Goal: Find contact information: Find contact information

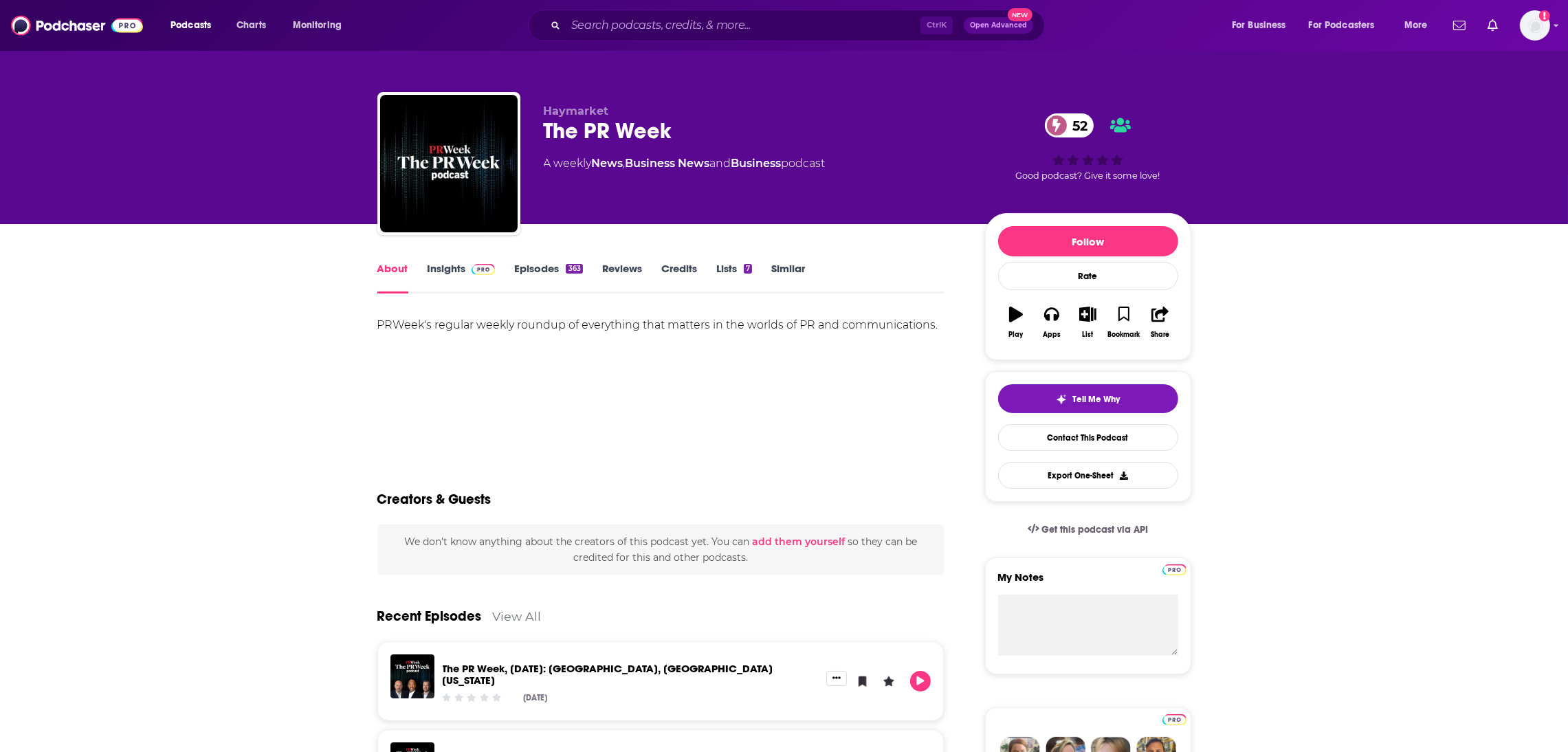
click at [432, 269] on link "Insights" at bounding box center [461, 277] width 68 height 31
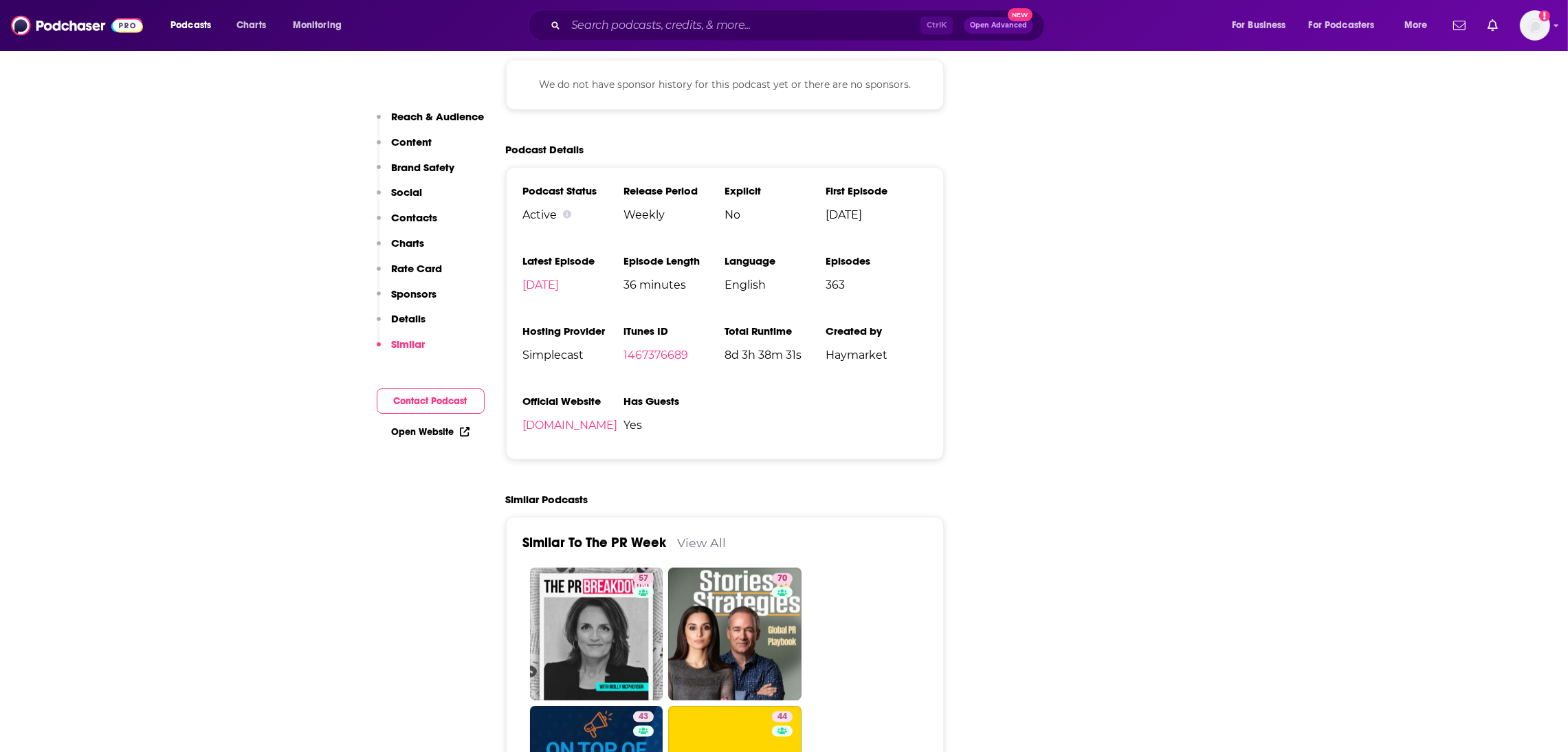
scroll to position [2271, 0]
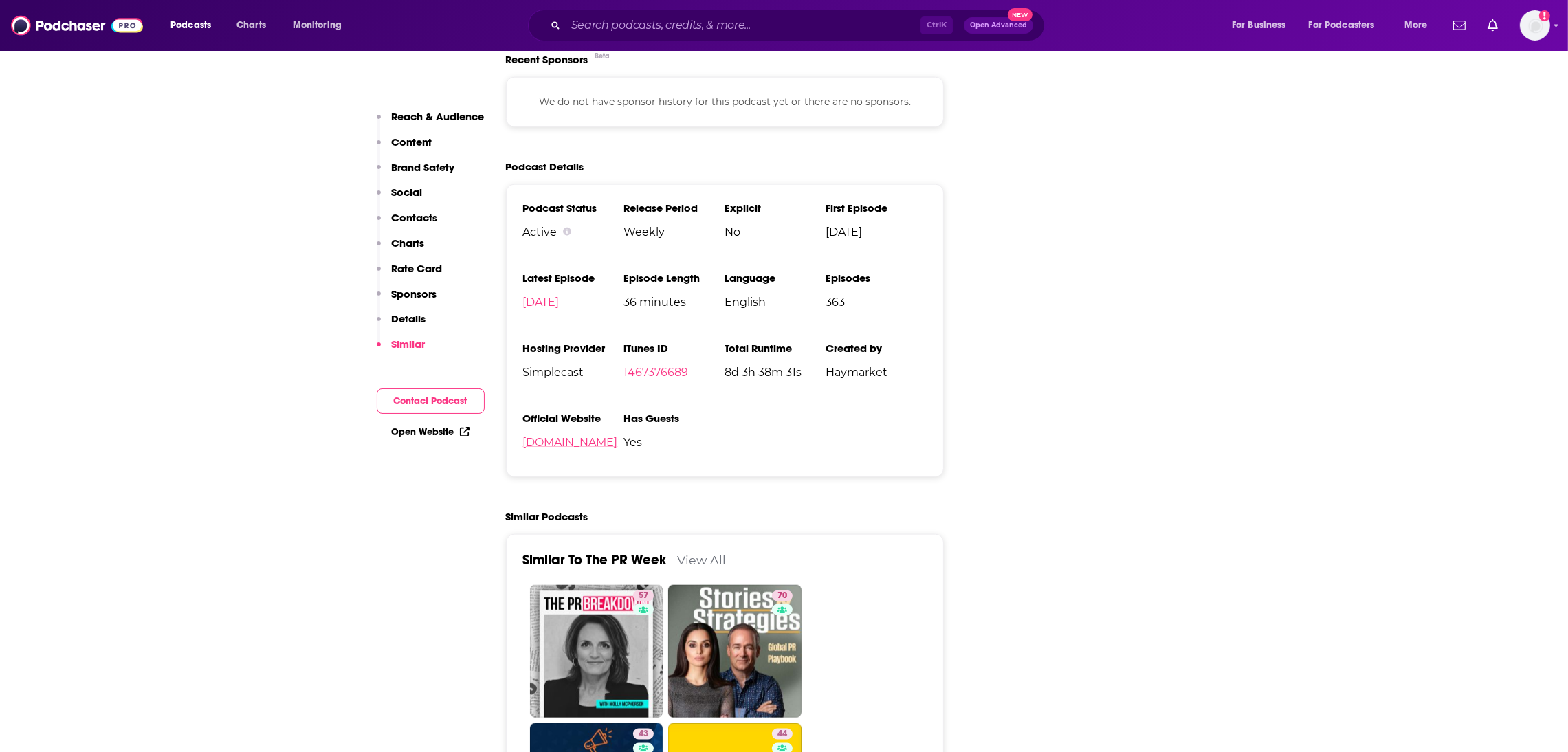
click at [566, 436] on link "the-pr-week.simplecast.com" at bounding box center [570, 443] width 95 height 13
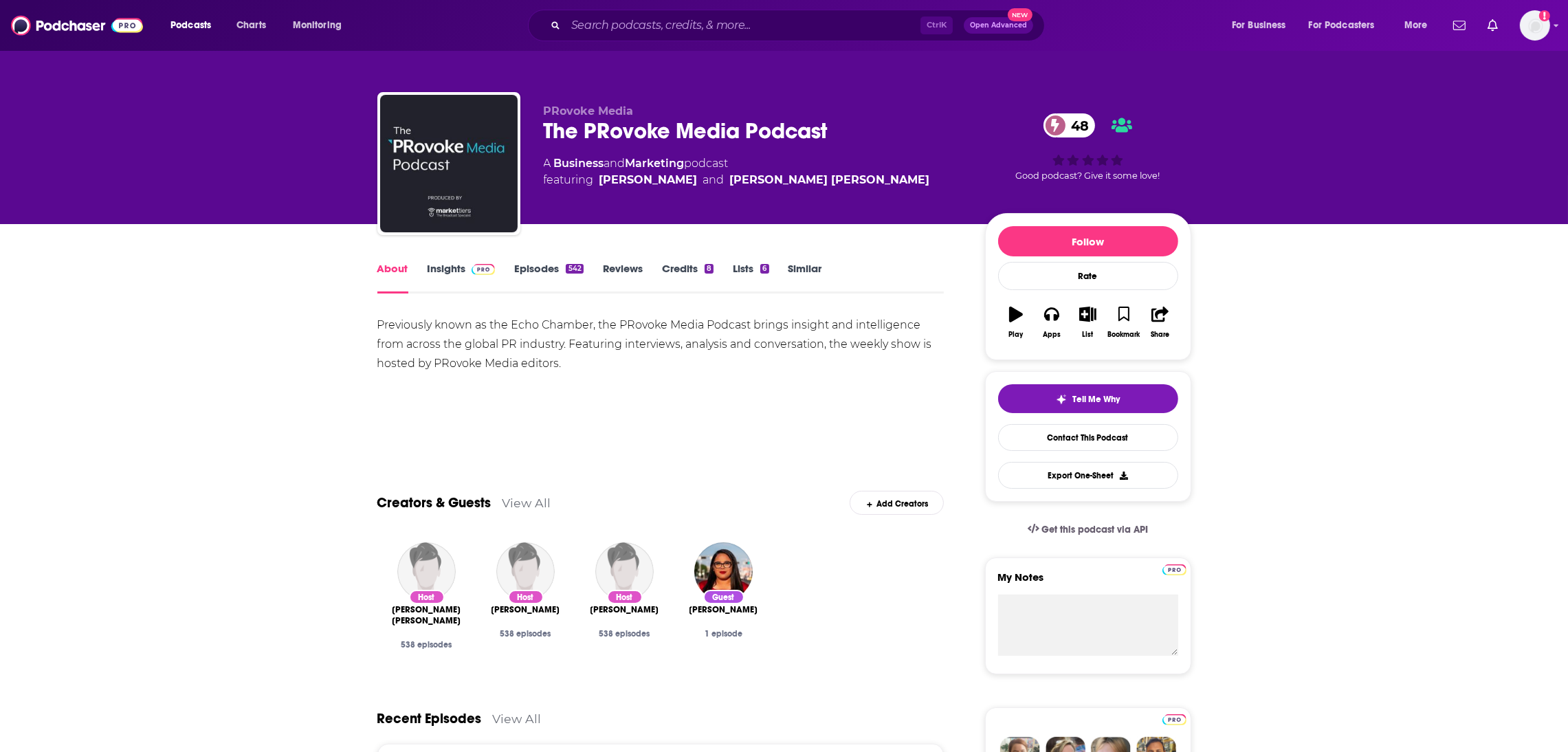
click at [439, 279] on link "Insights" at bounding box center [461, 277] width 68 height 31
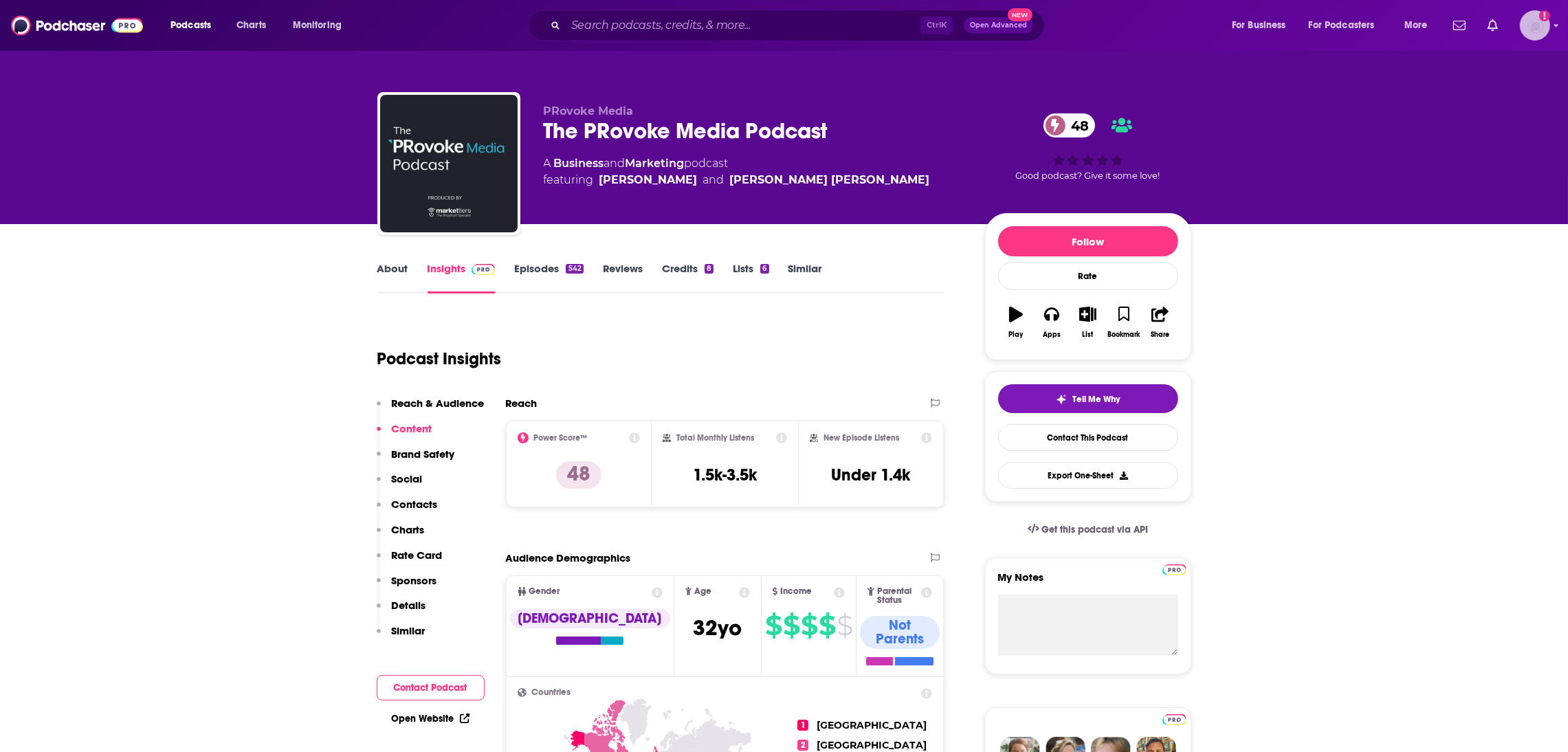
click at [1537, 22] on img "Logged in as LindaBurns" at bounding box center [1535, 25] width 31 height 31
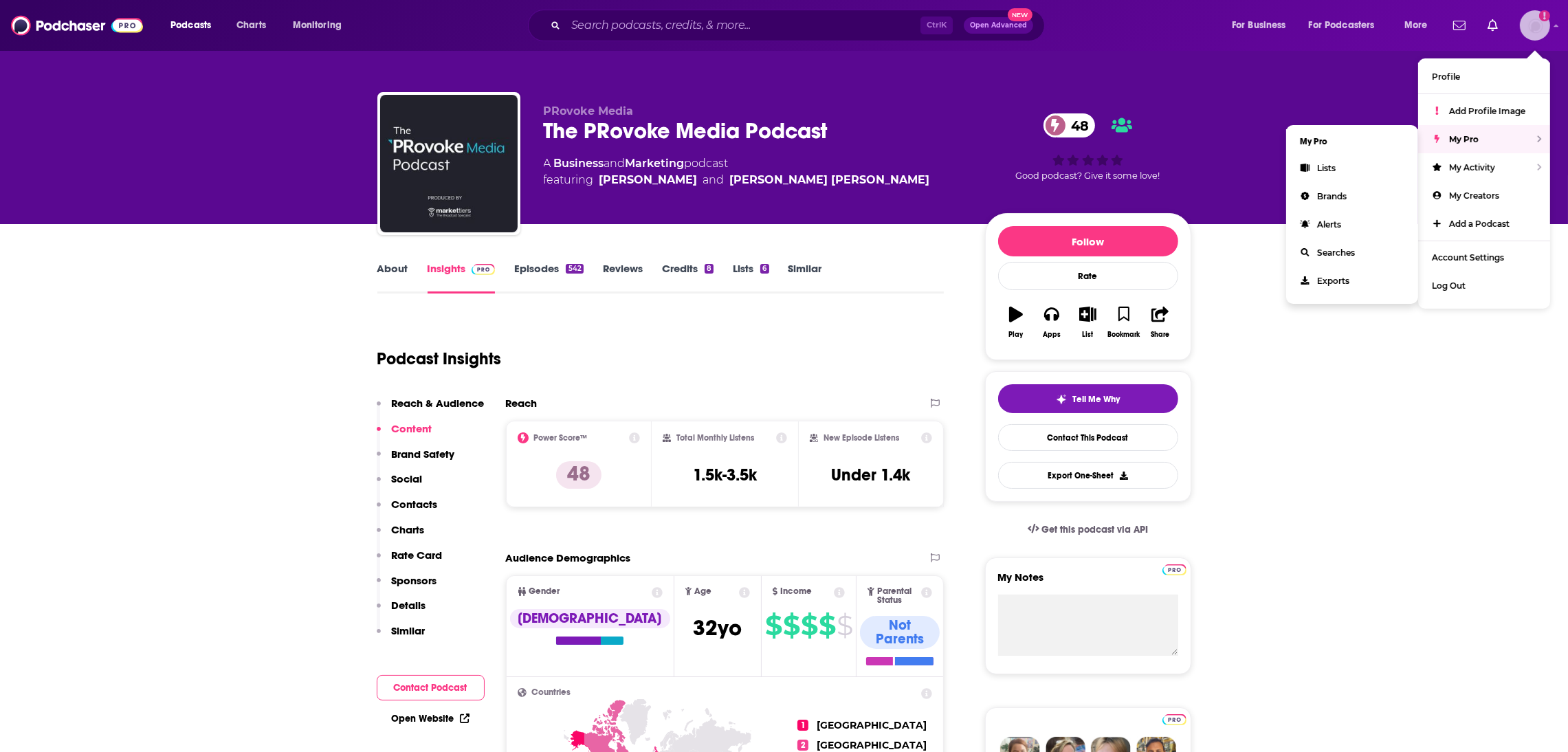
click at [1436, 143] on icon "Show profile menu" at bounding box center [1438, 139] width 10 height 8
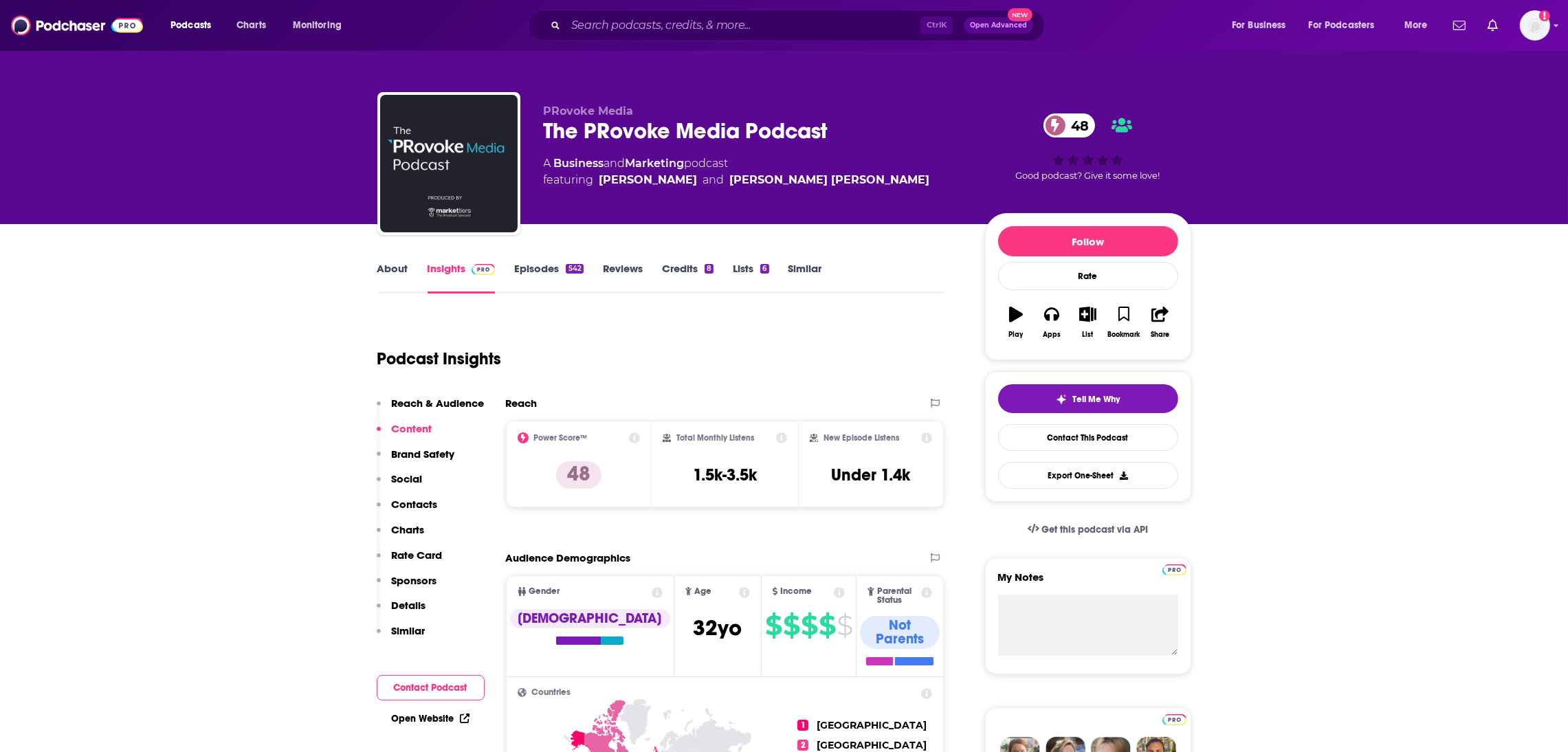
drag, startPoint x: 1343, startPoint y: 414, endPoint x: 1452, endPoint y: 6, distance: 422.3
click at [1552, 30] on div "Podcasts Charts Monitoring Ctrl K Open Advanced New For Business For Podcasters…" at bounding box center [784, 25] width 1568 height 51
click at [402, 271] on link "About" at bounding box center [393, 277] width 31 height 31
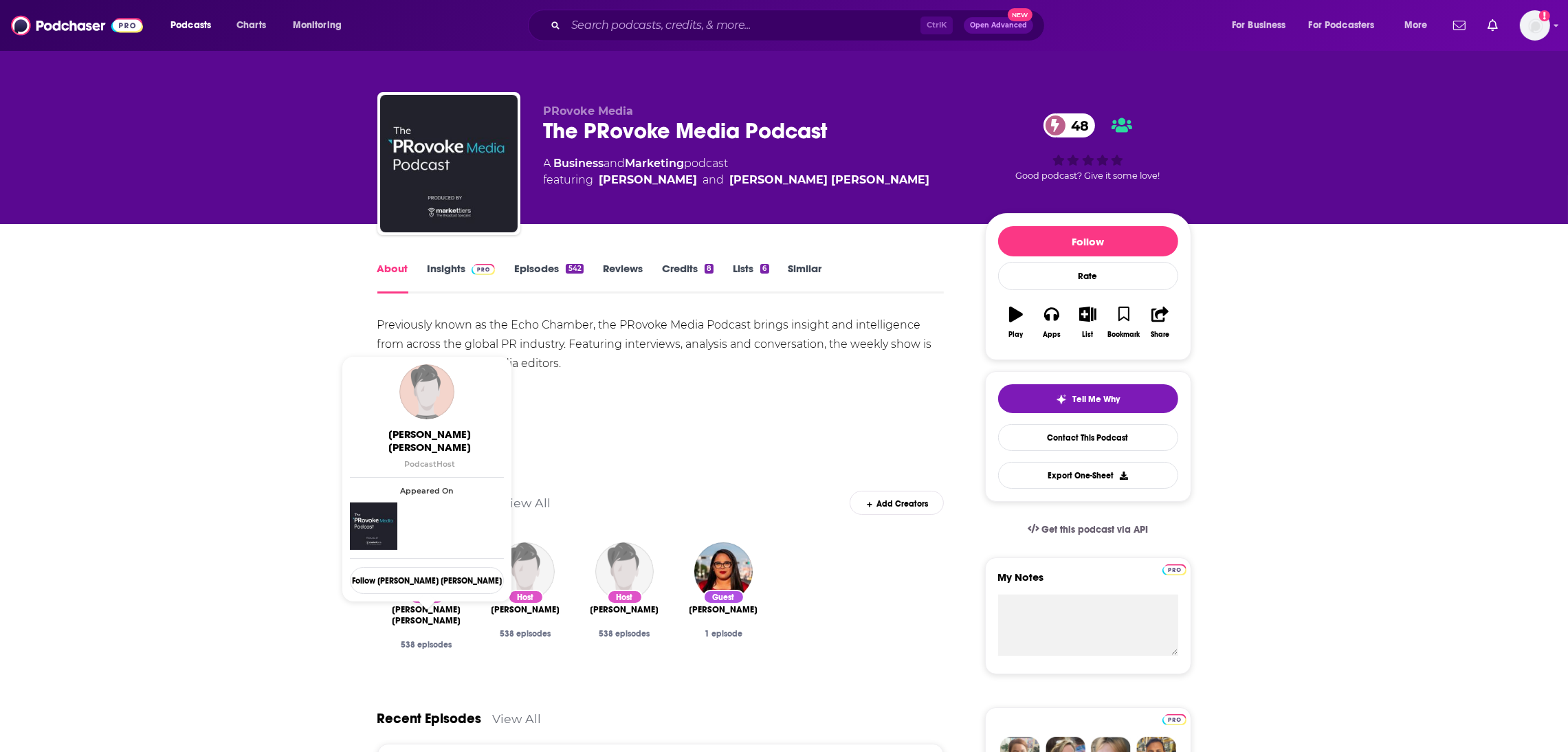
click at [431, 608] on span "[PERSON_NAME] [PERSON_NAME]" at bounding box center [426, 616] width 77 height 22
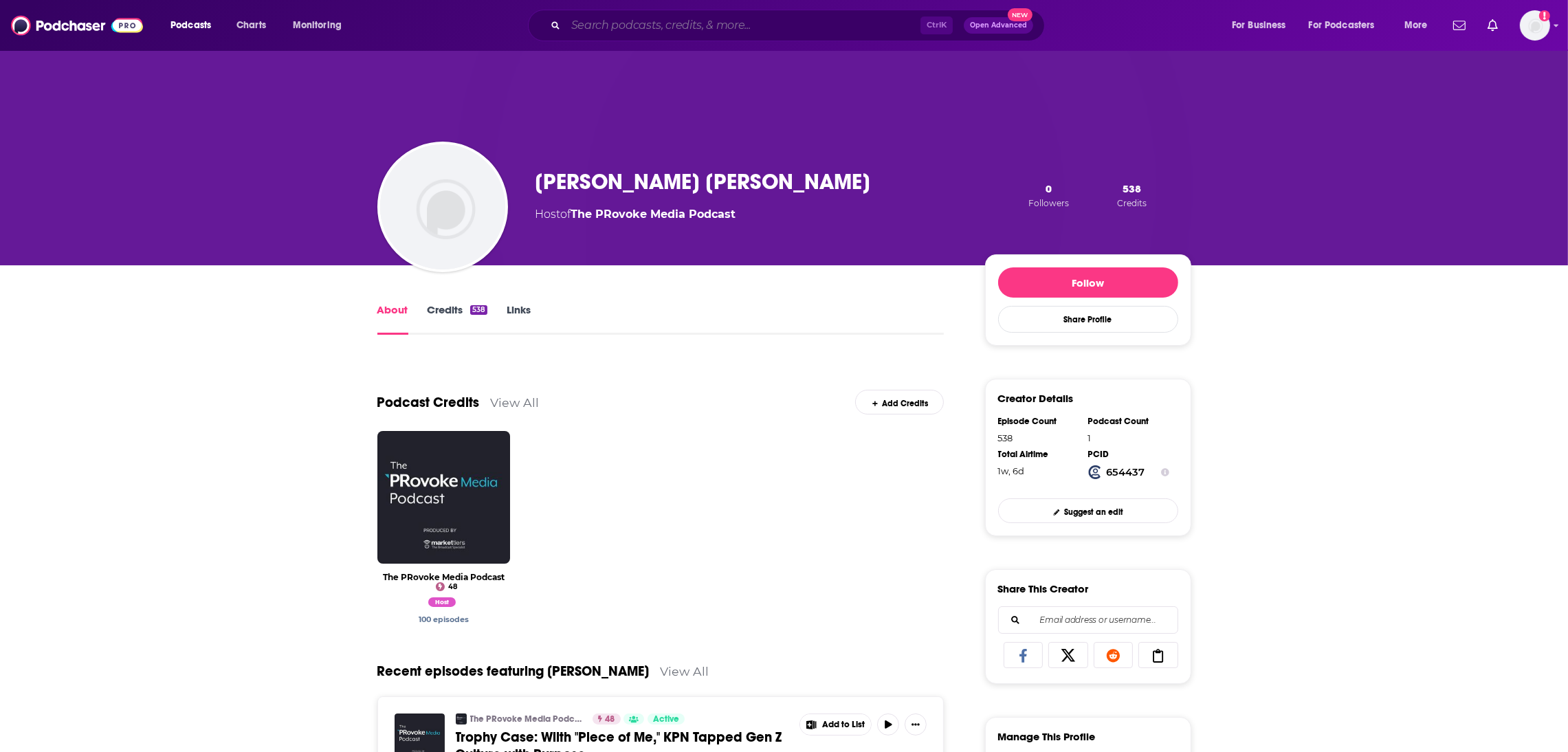
click at [614, 22] on input "Search podcasts, credits, & more..." at bounding box center [743, 25] width 355 height 22
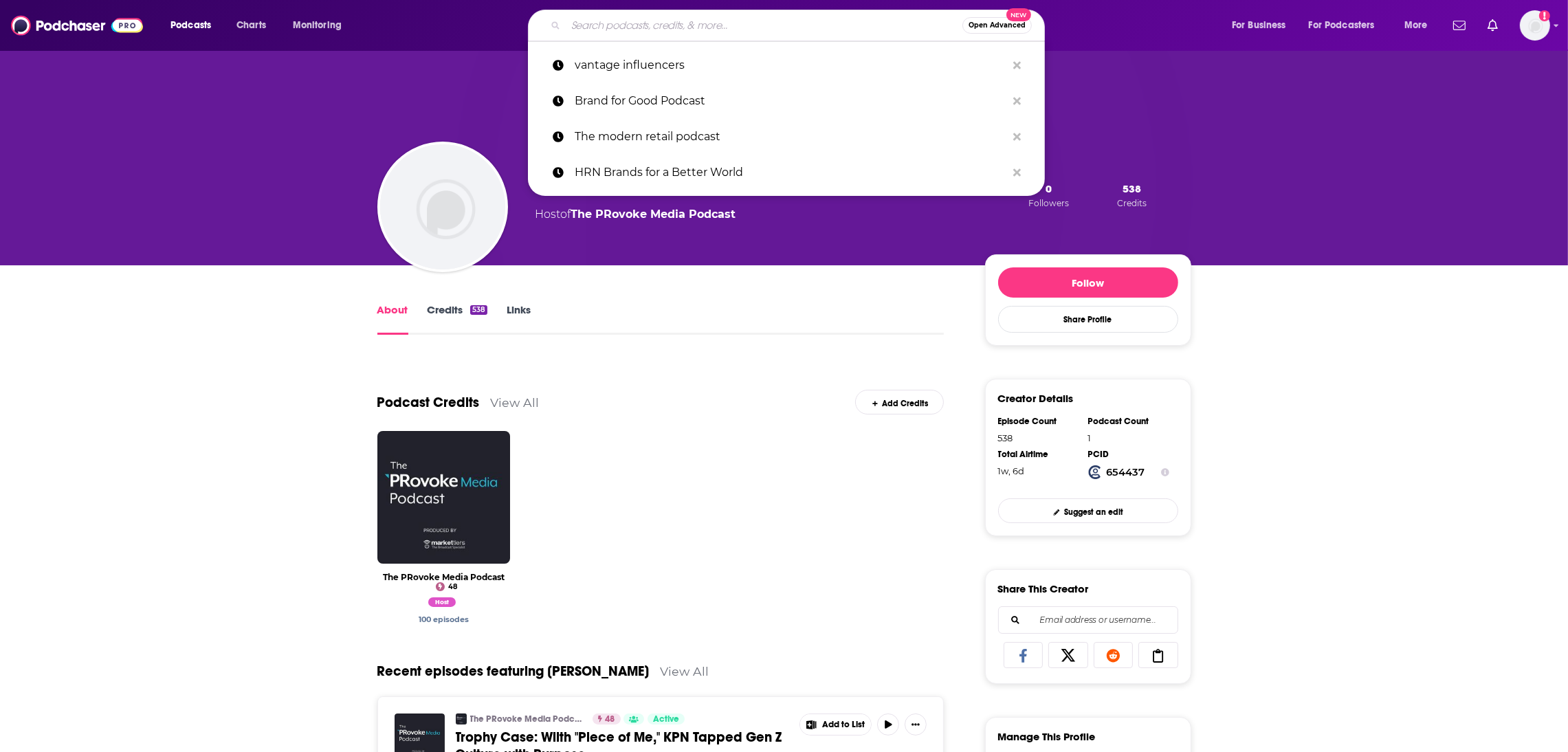
paste input "For Immediate Release"
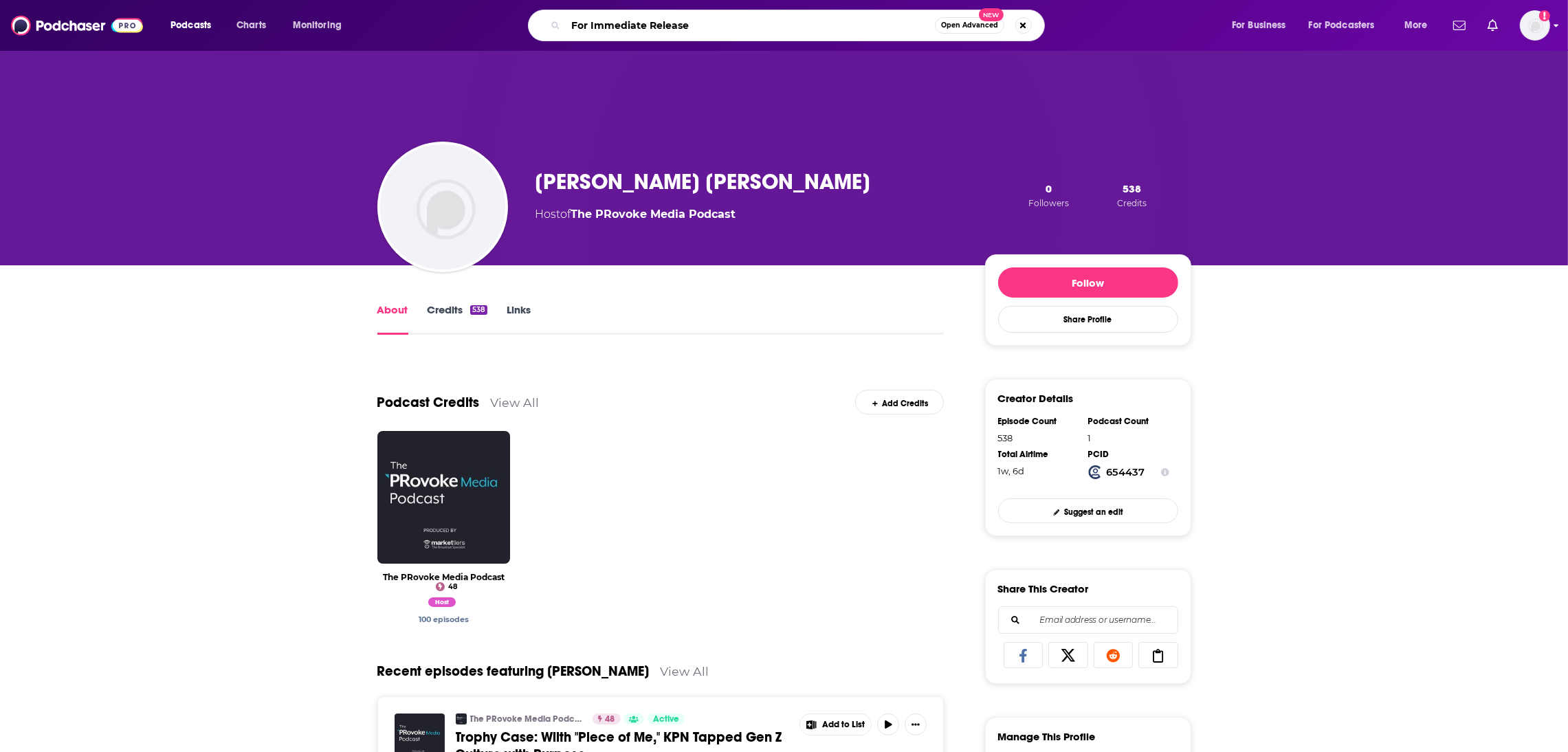
type input "For Immediate Release"
click at [1542, 28] on img "Logged in as LindaBurns" at bounding box center [1535, 25] width 31 height 31
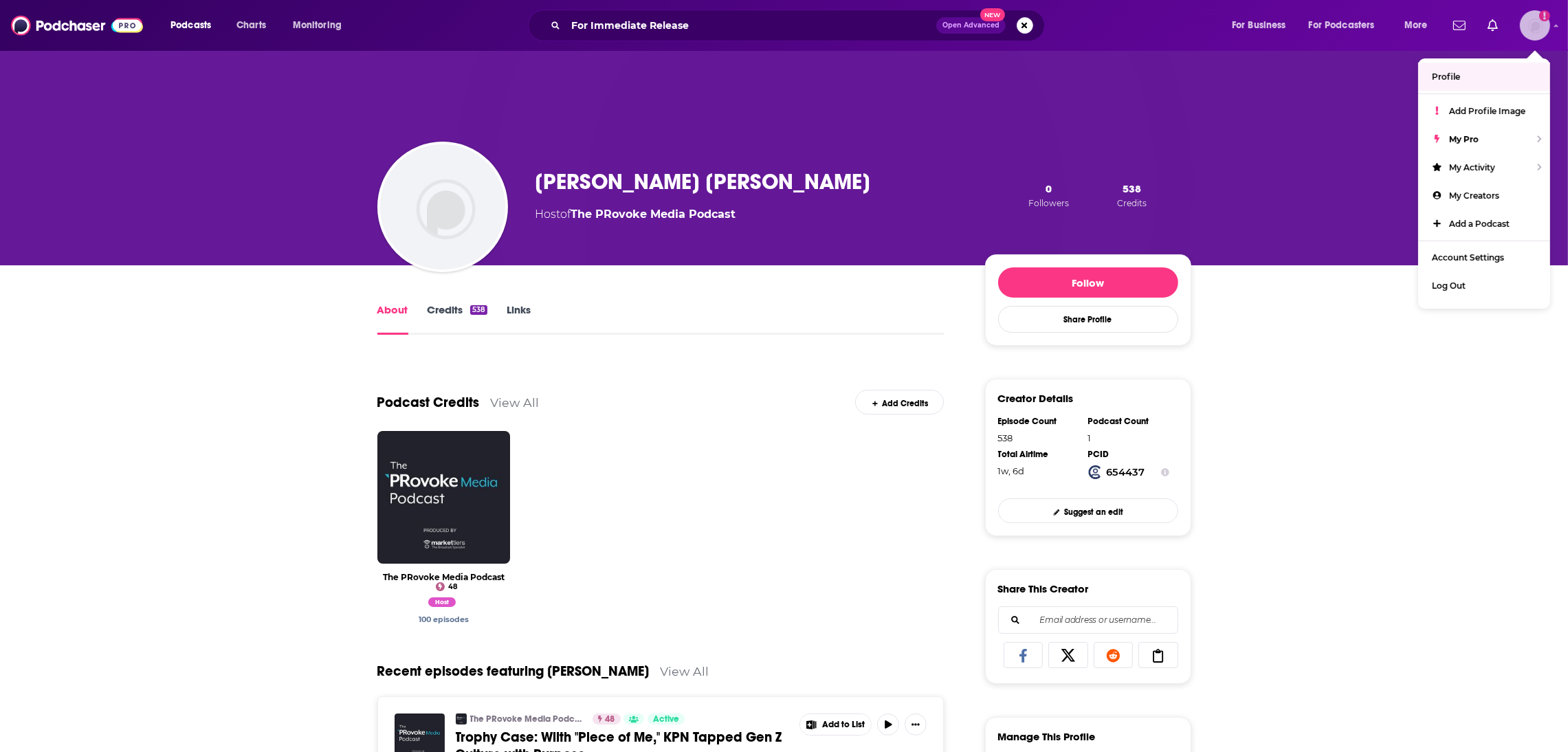
click at [1461, 79] on link "Profile" at bounding box center [1484, 77] width 132 height 28
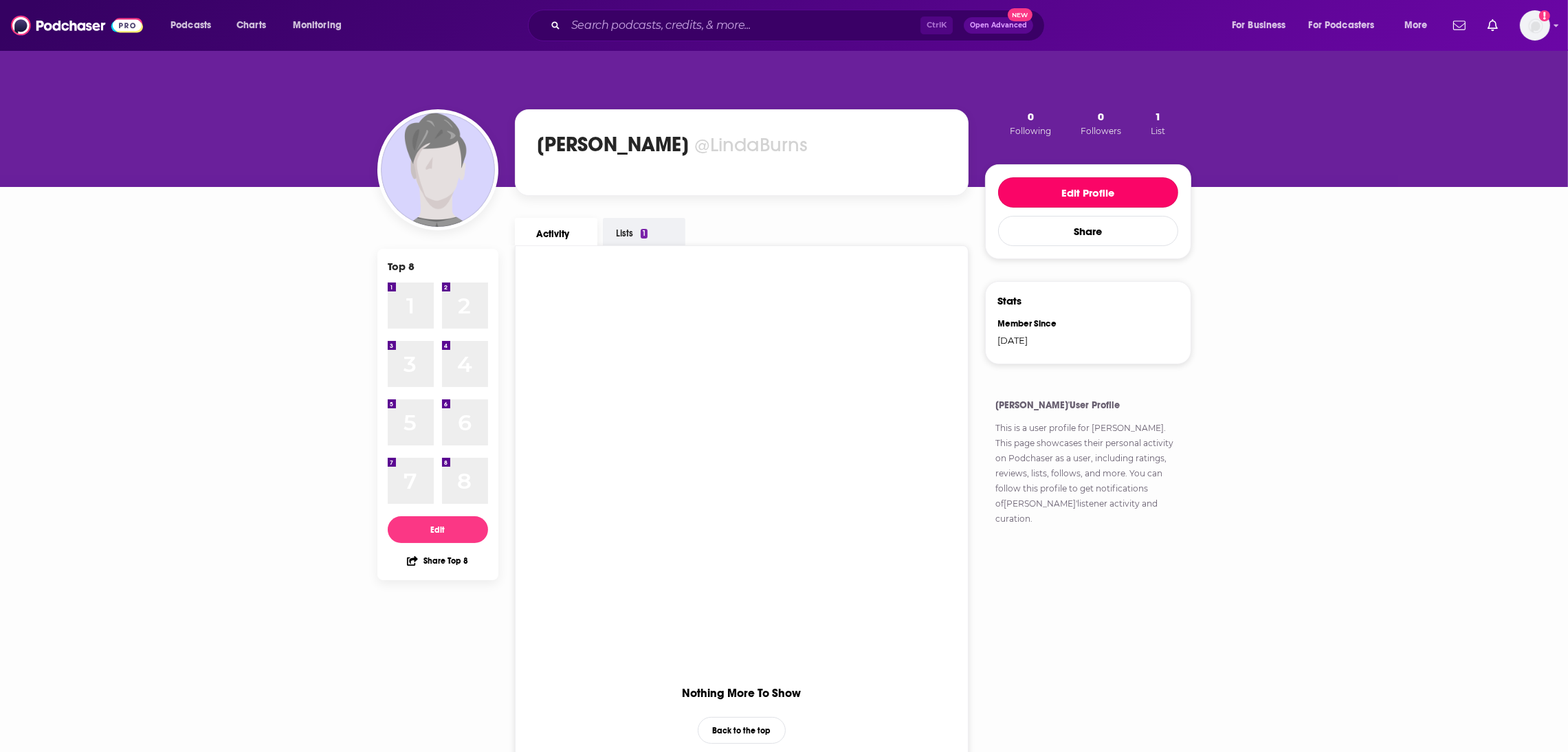
drag, startPoint x: 1111, startPoint y: 198, endPoint x: 637, endPoint y: 306, distance: 486.1
click at [661, 389] on div "Top 8 1 1 2 2 3 3 4 4 5 5 6 6 7 7 8 8 Edit Share Top 8 [PERSON_NAME] @LindaBurn…" at bounding box center [784, 441] width 814 height 785
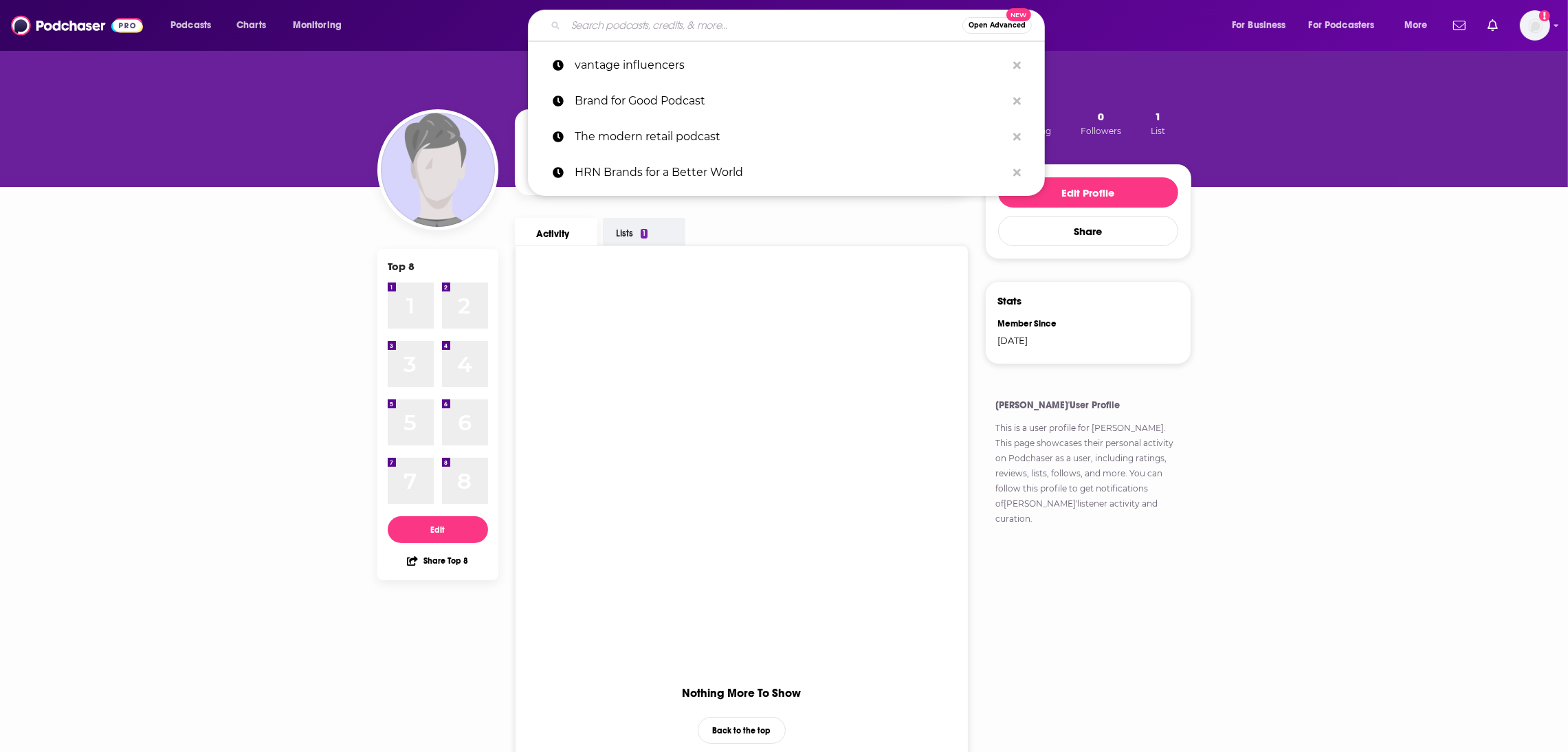
click at [605, 34] on input "Search podcasts, credits, & more..." at bounding box center [764, 25] width 396 height 22
paste input "For Immediate Release"
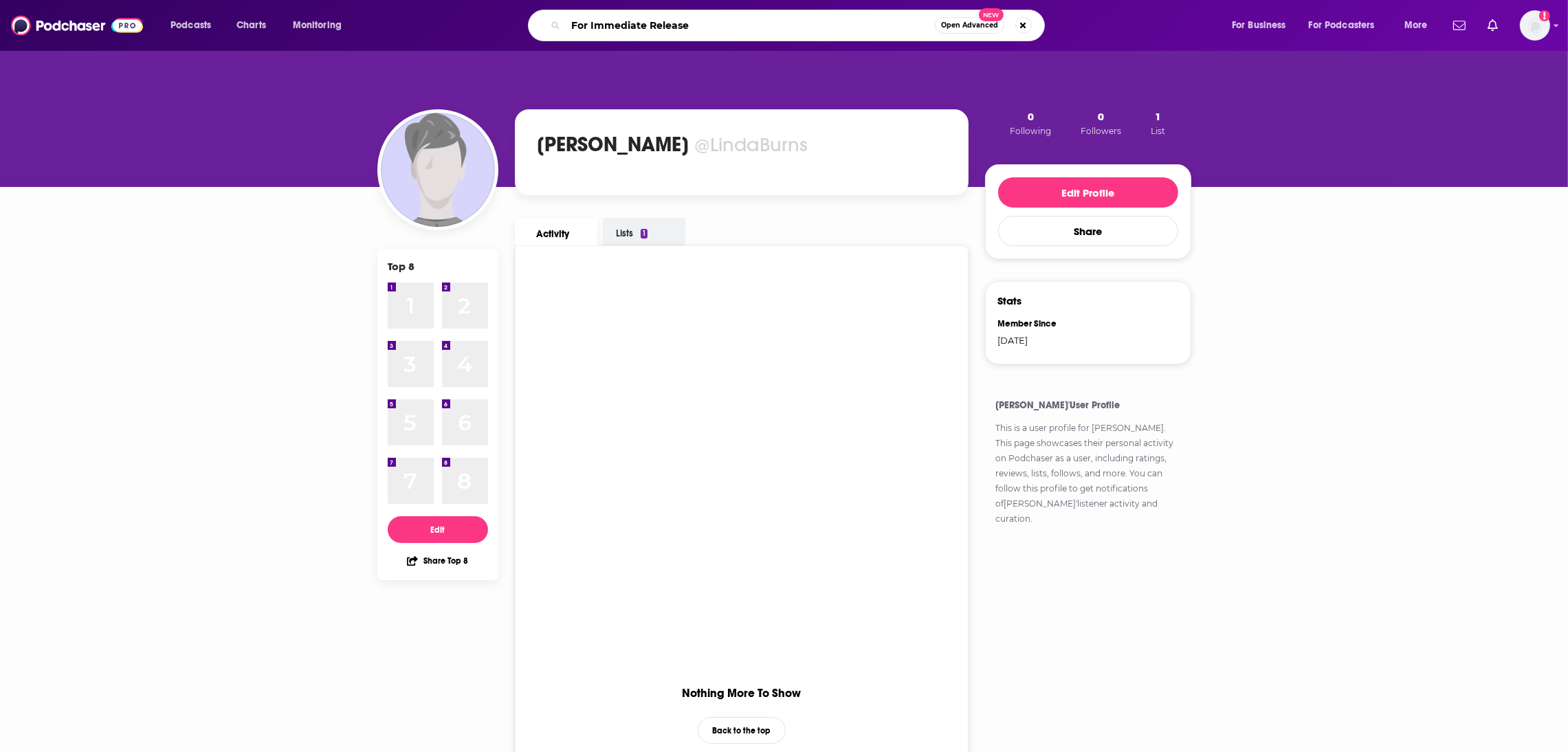
type input "For Immediate Release"
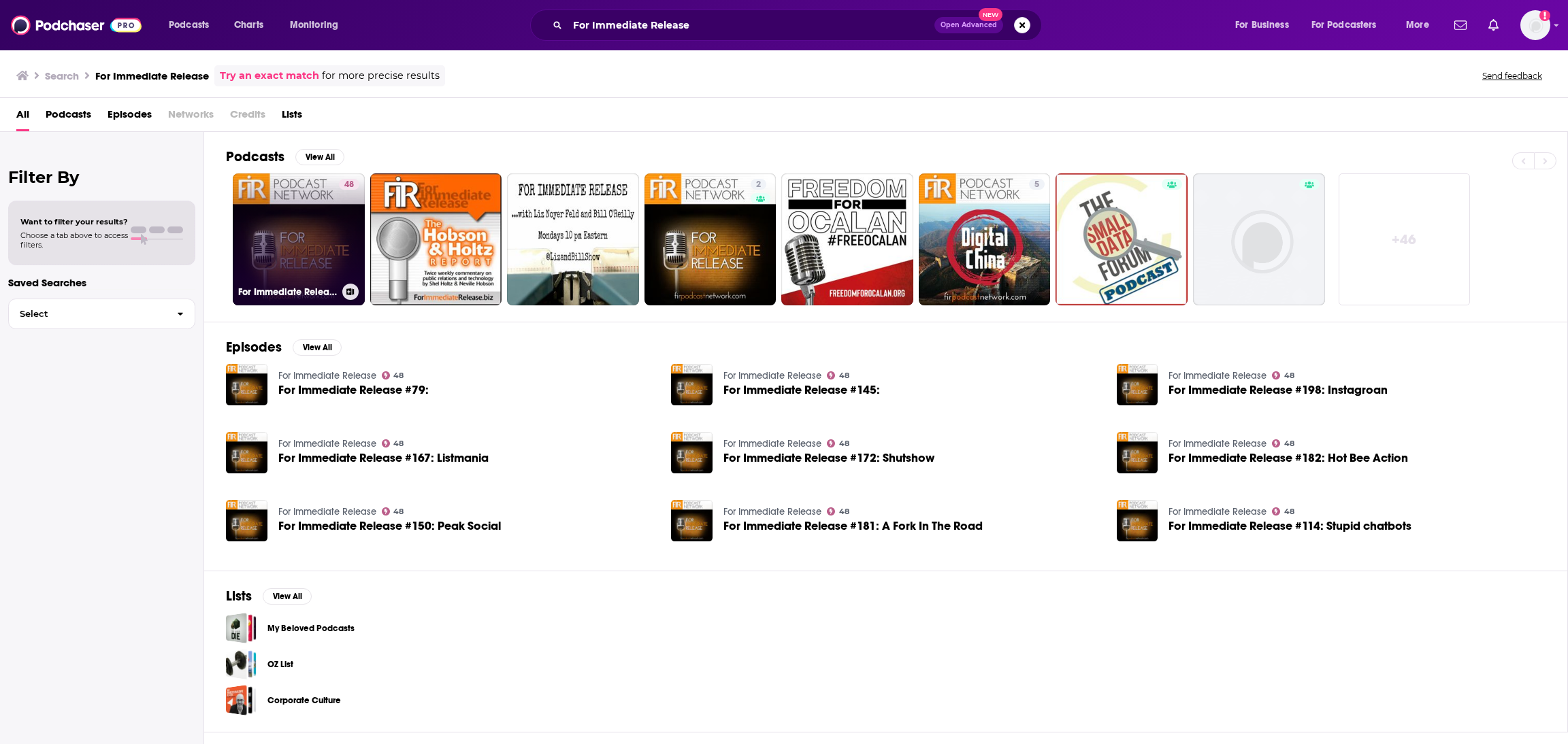
click at [303, 268] on link "48 For Immediate Release" at bounding box center [299, 239] width 132 height 132
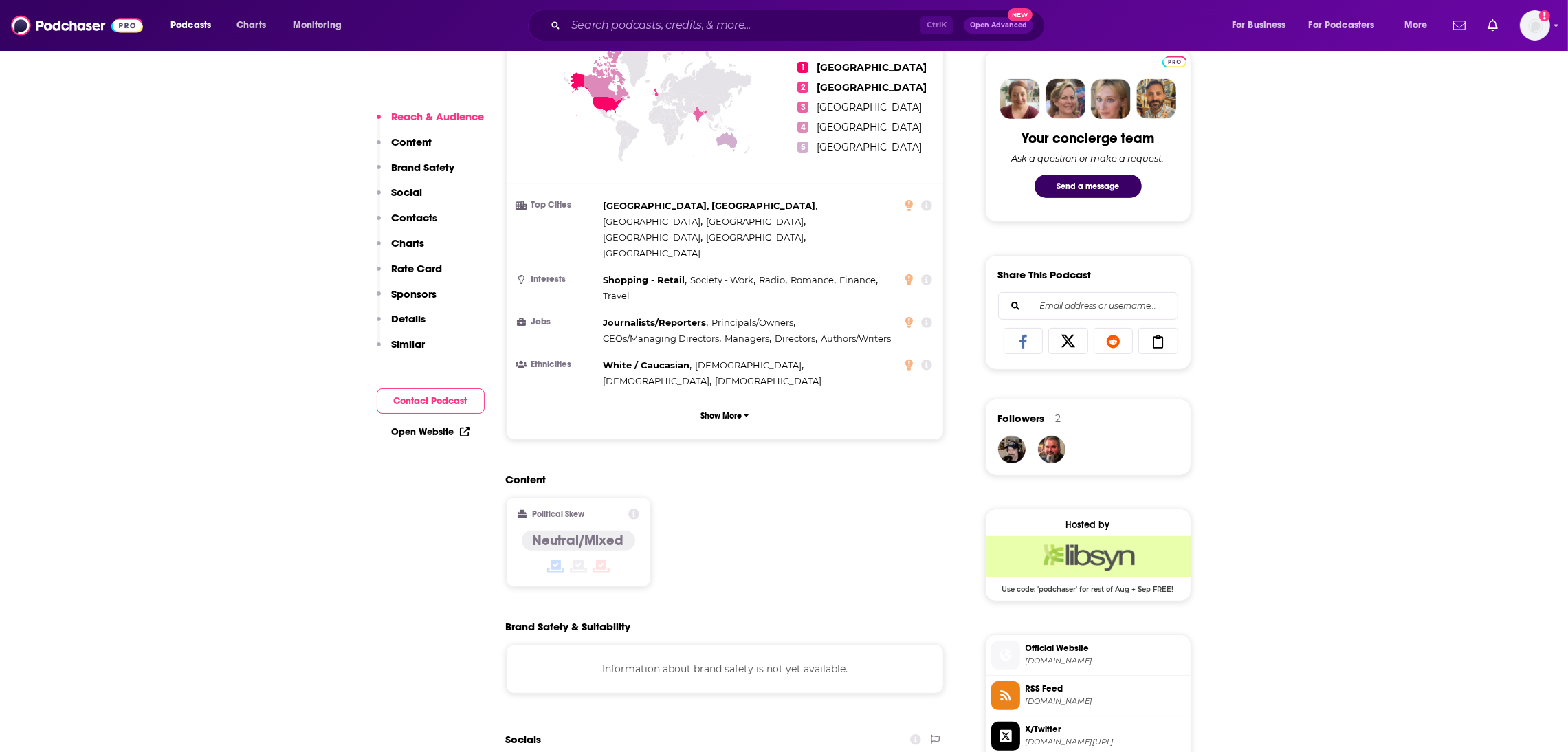
scroll to position [877, 0]
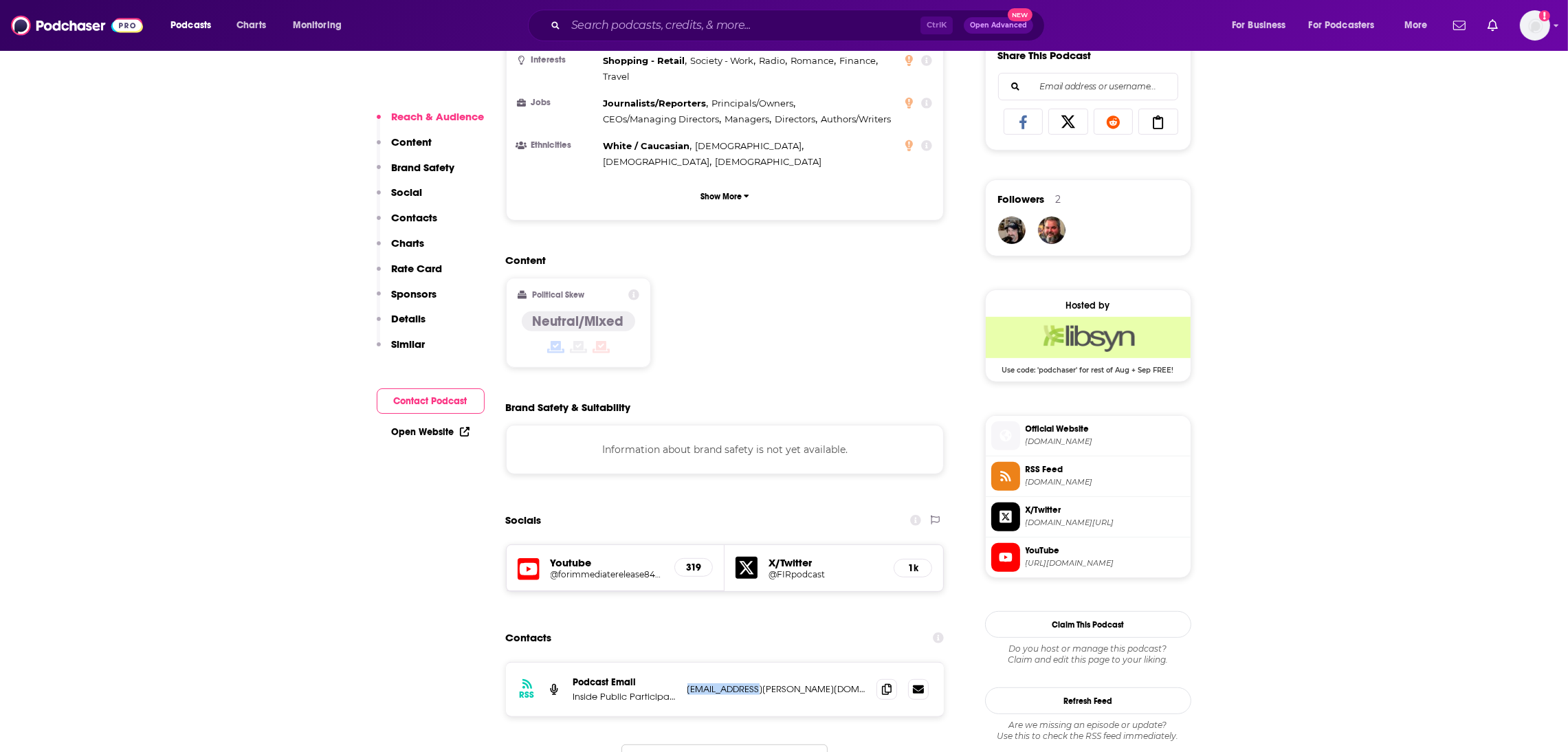
drag, startPoint x: 770, startPoint y: 618, endPoint x: 686, endPoint y: 616, distance: 84.0
click at [686, 663] on div "RSS Podcast Email Inside Public Participation [EMAIL_ADDRESS][PERSON_NAME][DOMA…" at bounding box center [725, 689] width 439 height 54
copy p "[EMAIL_ADDRESS][PERSON_NAME][DOMAIN_NAME]"
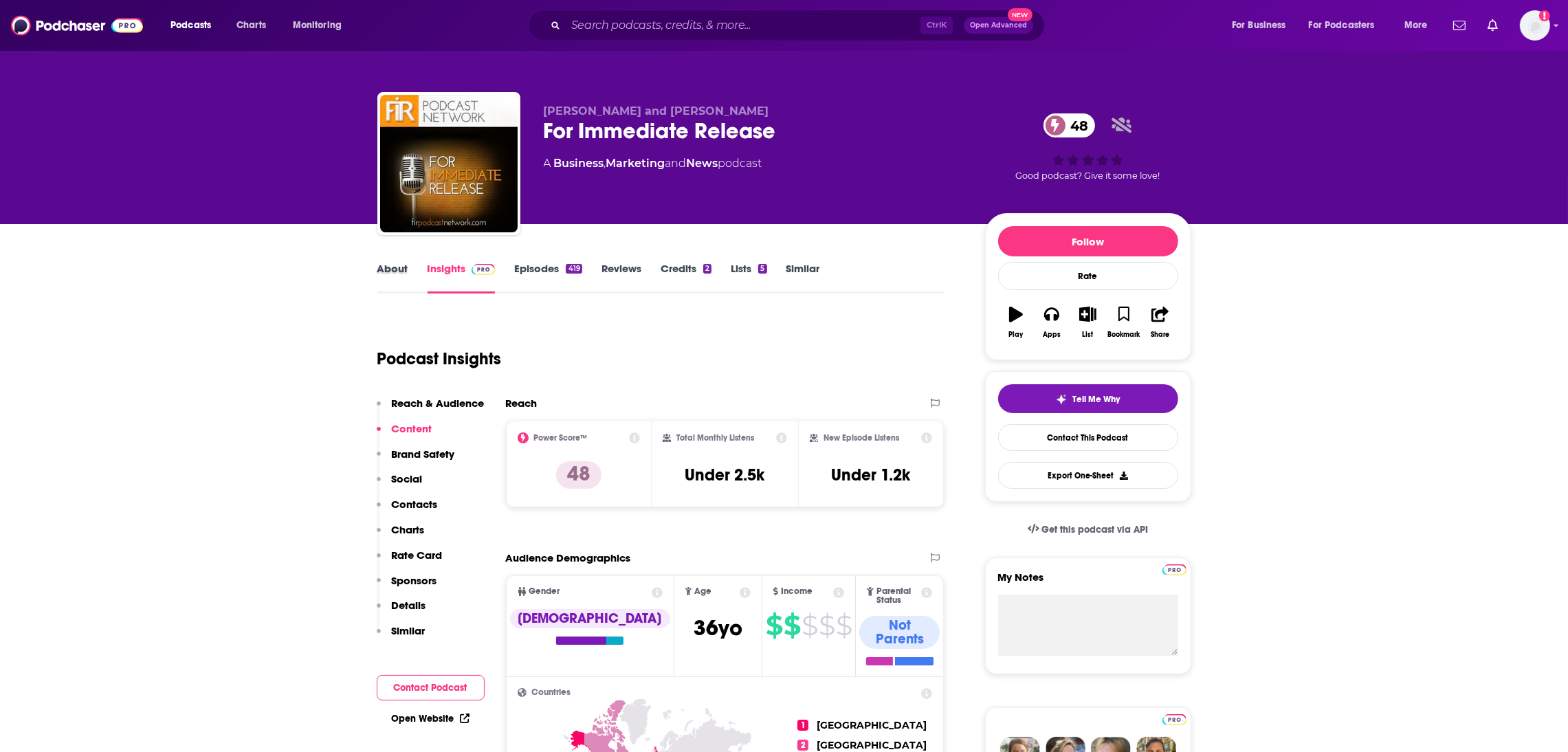
click at [407, 272] on div "About" at bounding box center [402, 277] width 50 height 31
click at [391, 270] on link "About" at bounding box center [393, 277] width 31 height 31
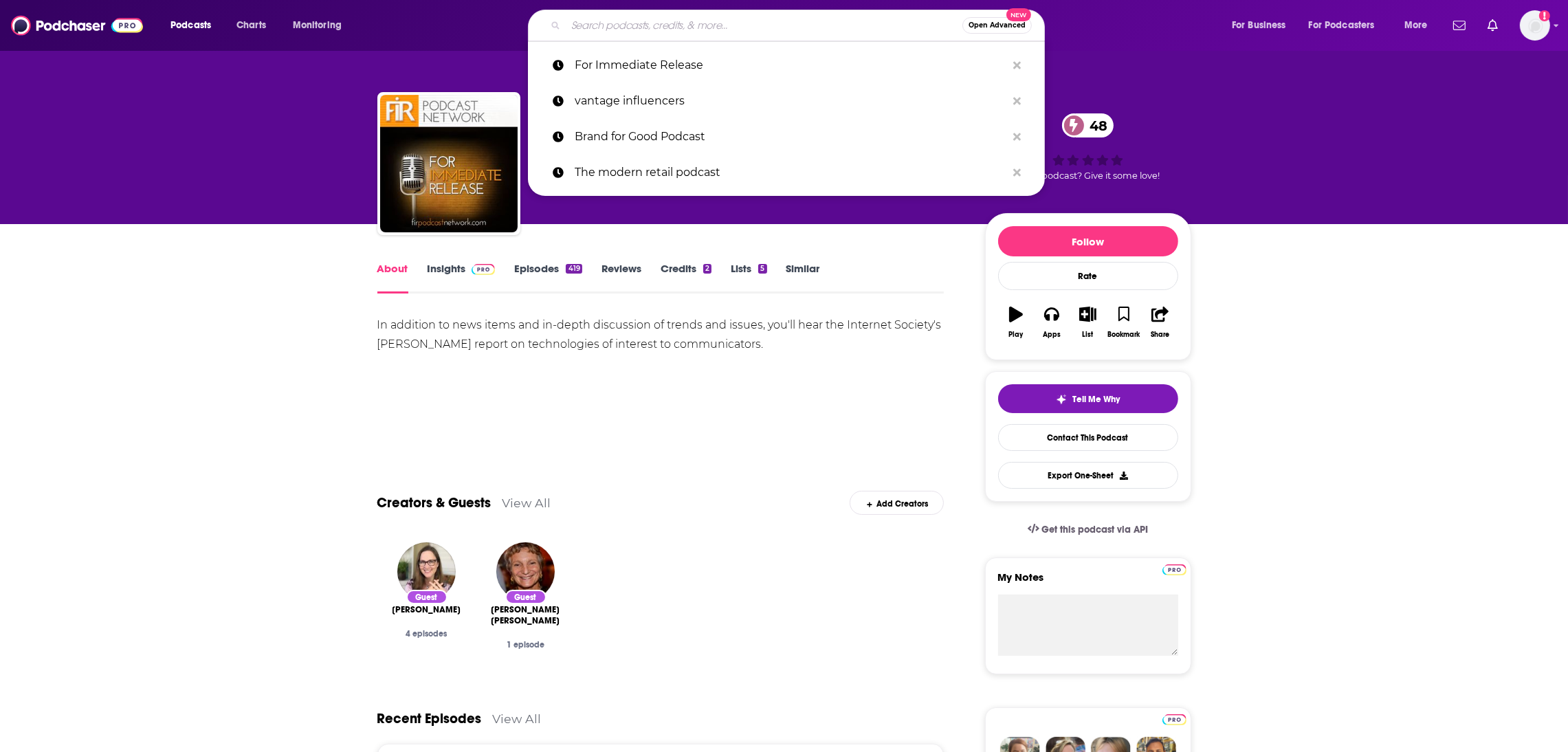
click at [715, 20] on input "Search podcasts, credits, & more..." at bounding box center [764, 25] width 396 height 22
paste input "[PERSON_NAME]"
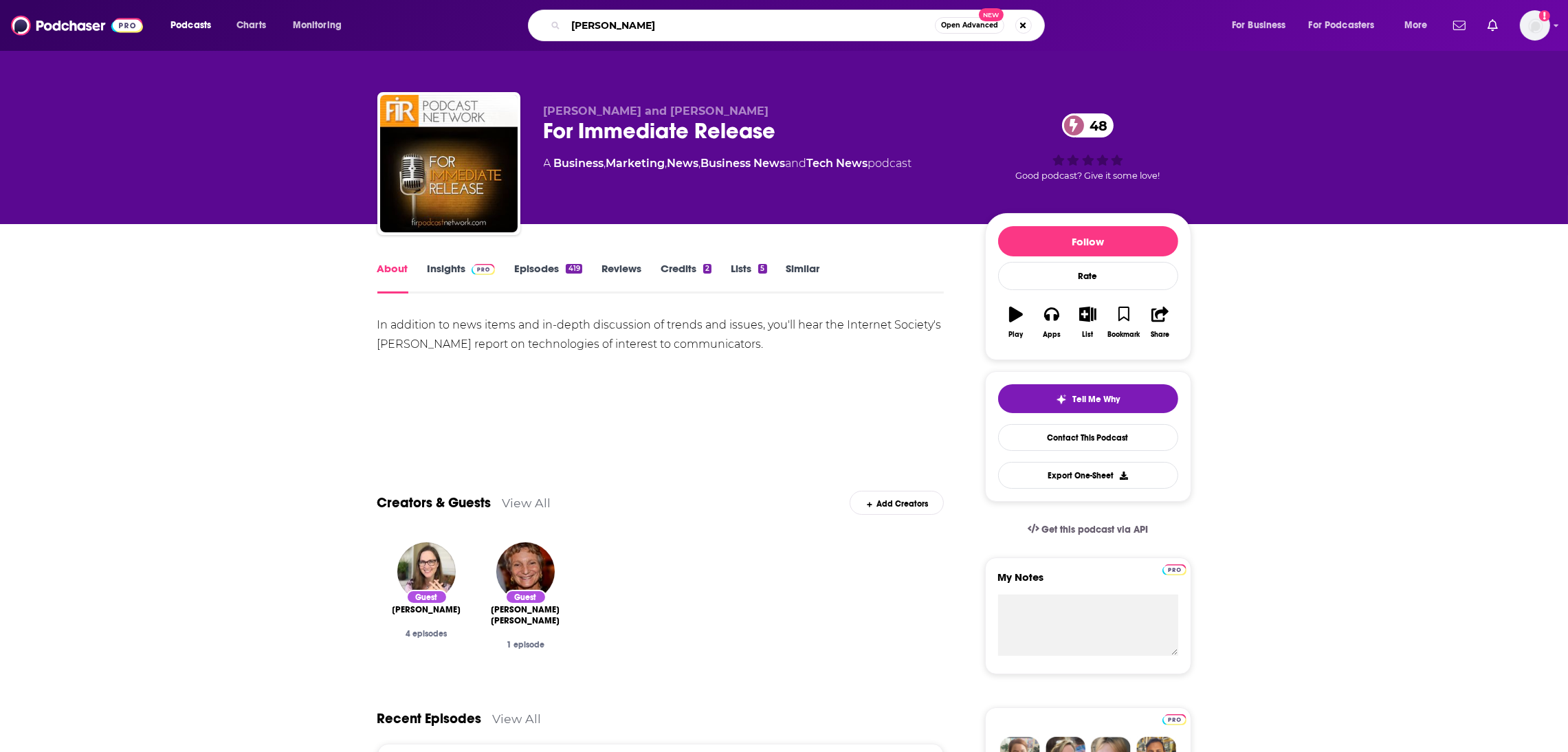
type input "[PERSON_NAME]"
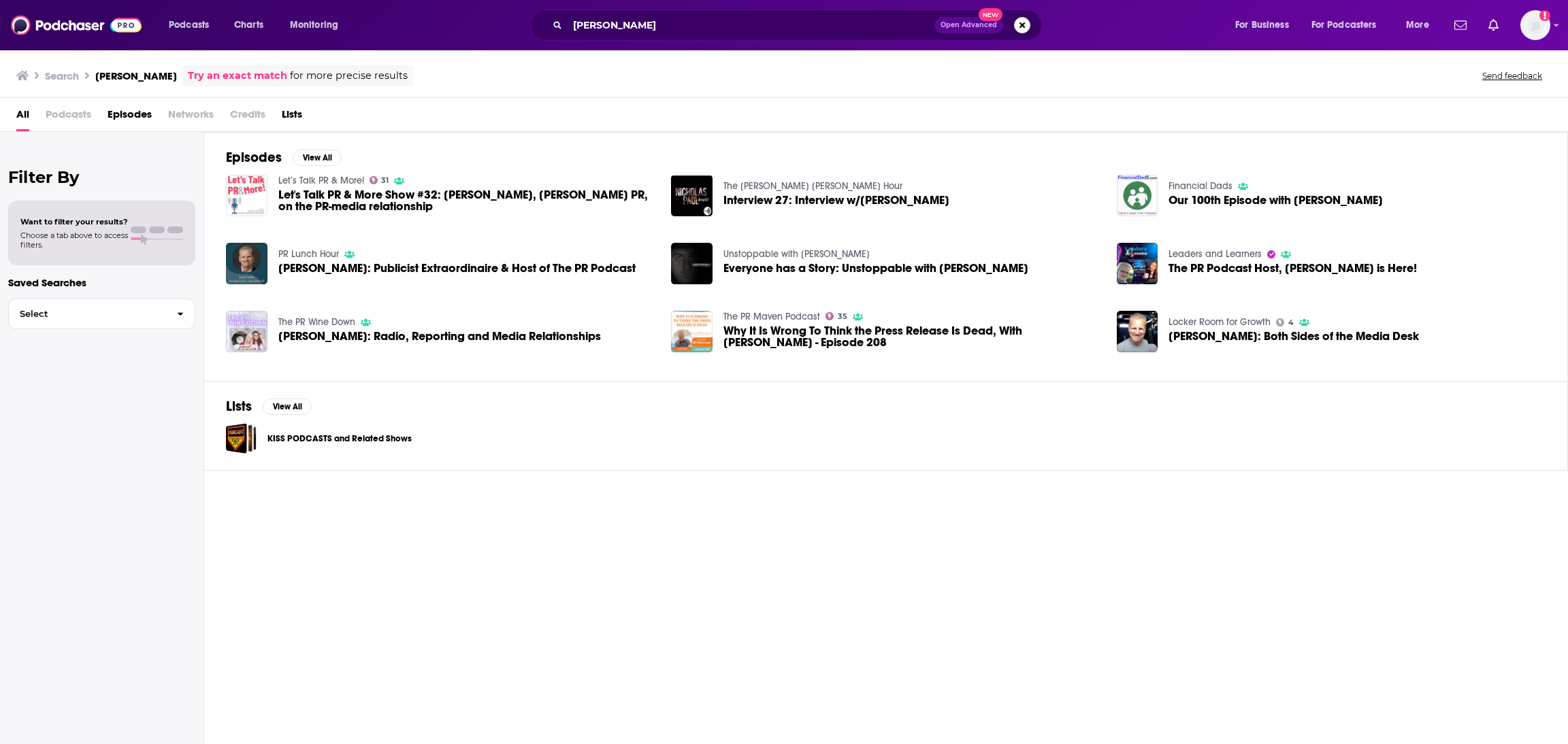
click at [244, 206] on img "Let's Talk PR & More Show #32: Jody Fisher, Jody Fisher PR, on the PR-media rel…" at bounding box center [246, 195] width 41 height 41
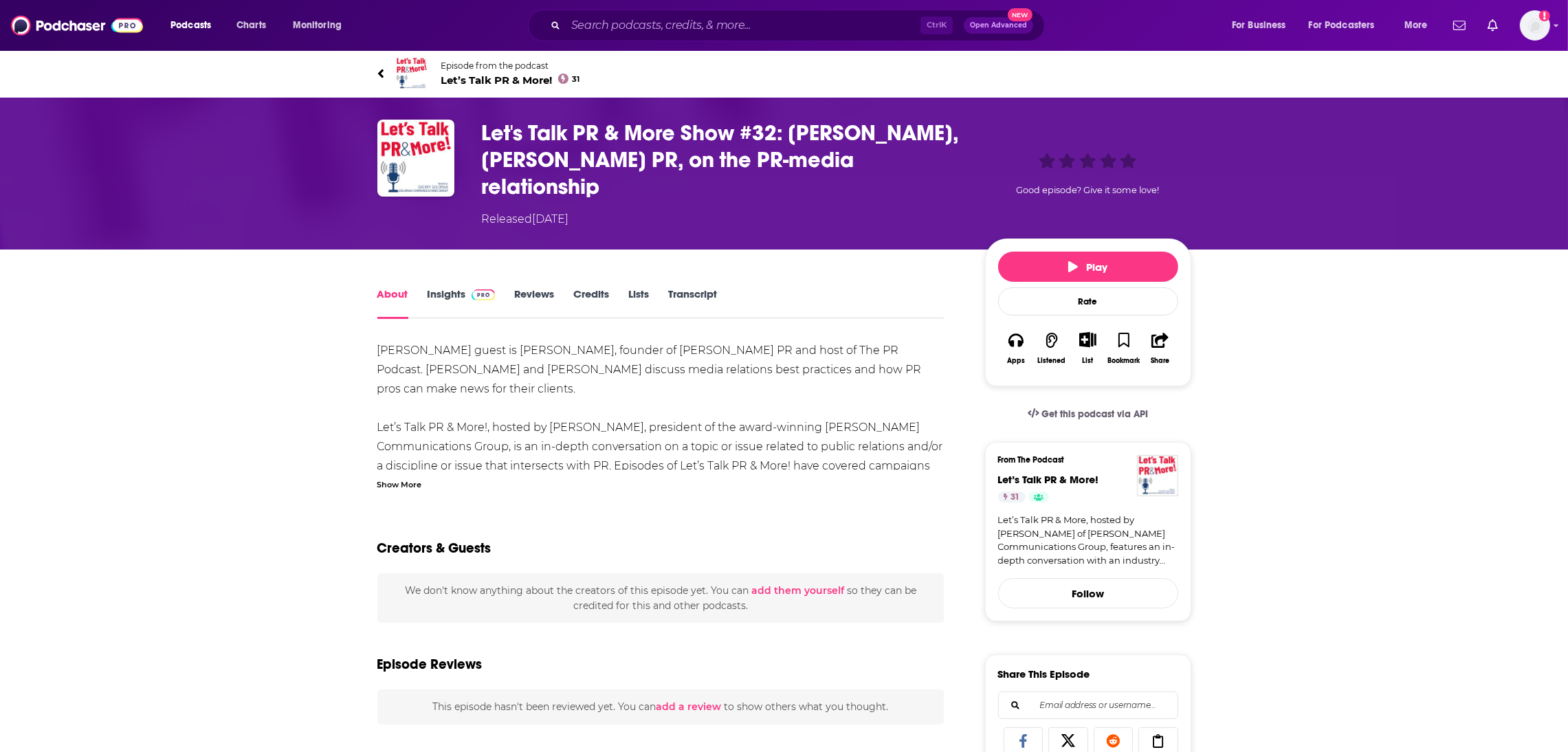
click at [402, 288] on link "About" at bounding box center [393, 303] width 31 height 31
click at [442, 288] on link "Insights" at bounding box center [461, 303] width 68 height 31
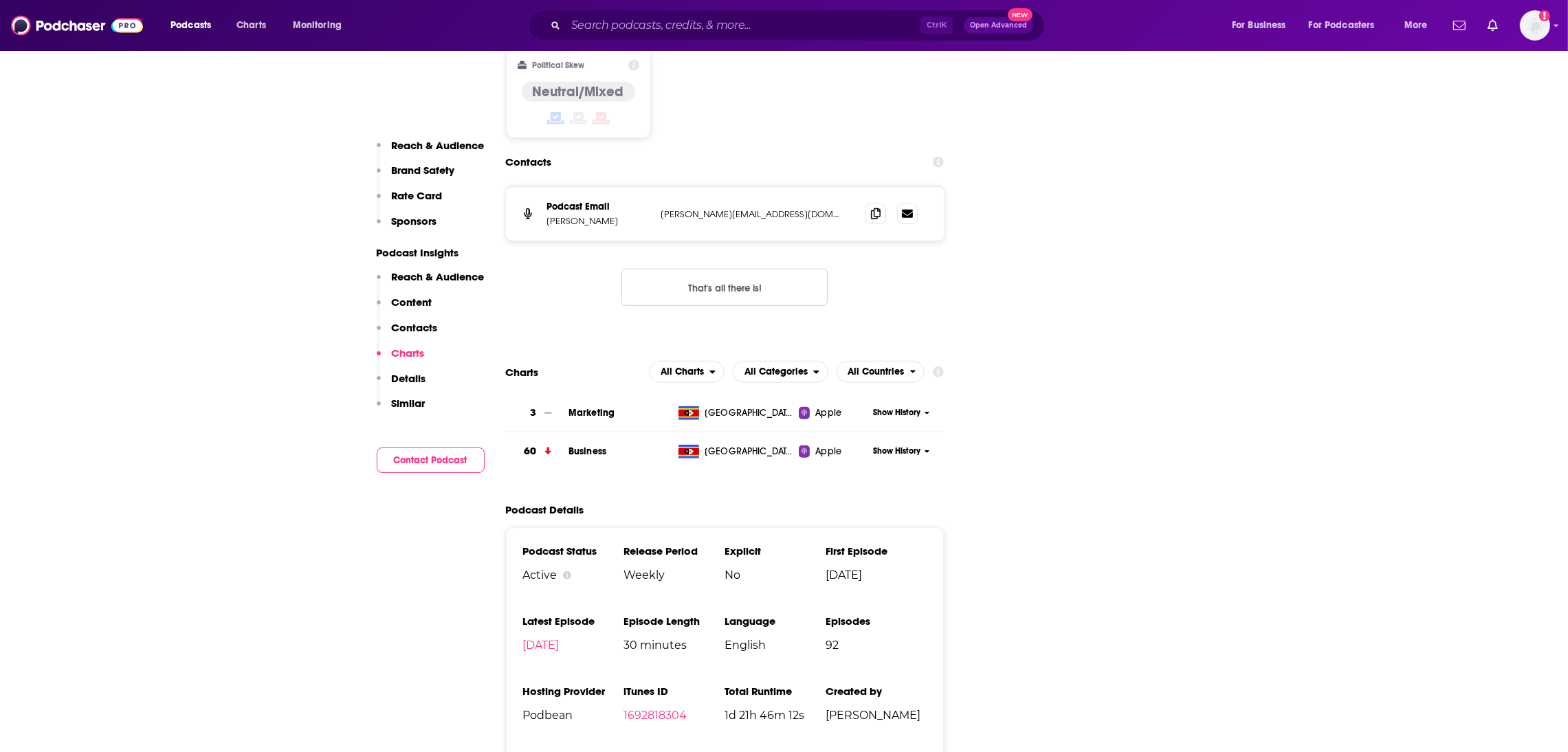
scroll to position [1584, 0]
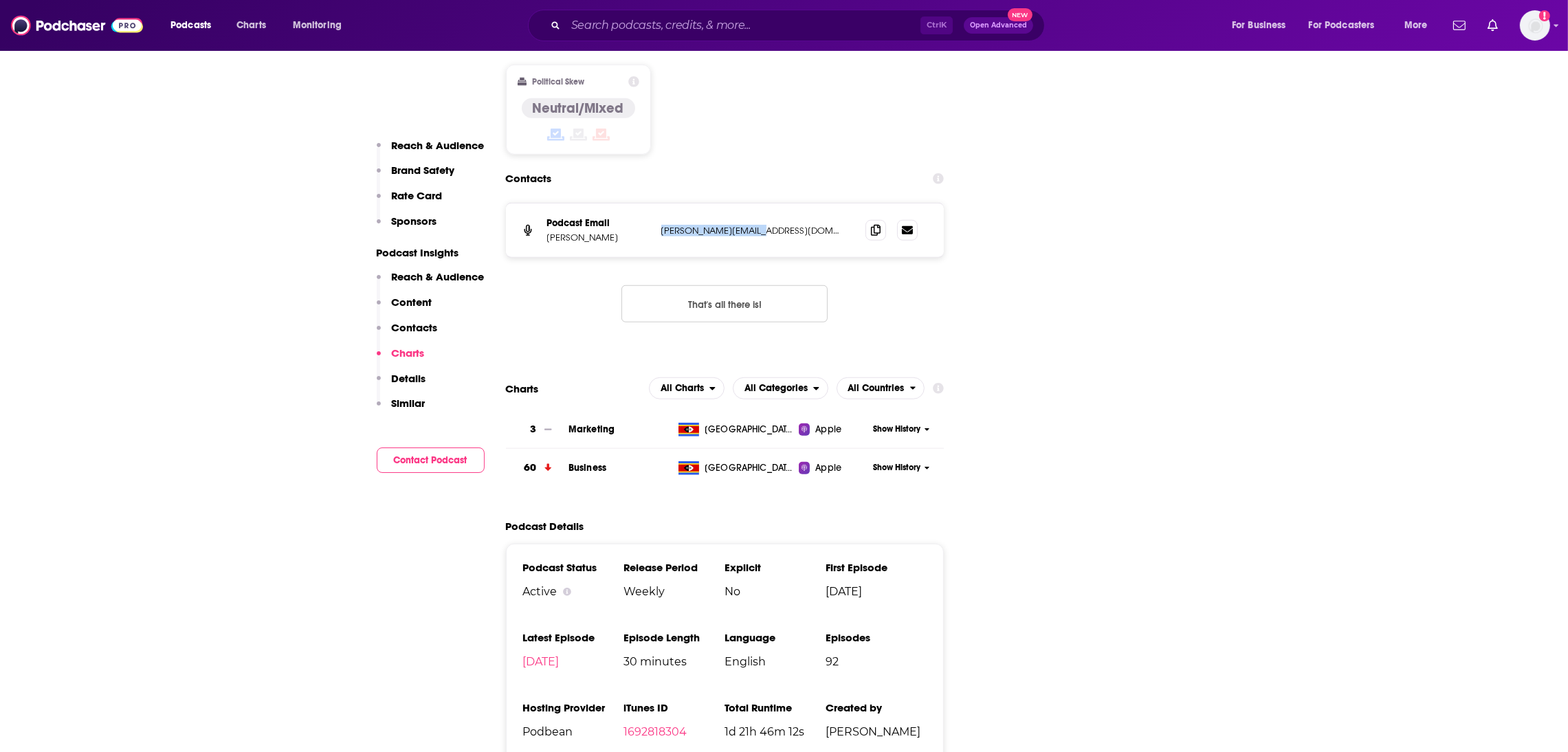
drag, startPoint x: 783, startPoint y: 206, endPoint x: 655, endPoint y: 209, distance: 128.0
click at [655, 209] on div "Podcast Email [PERSON_NAME] [PERSON_NAME][EMAIL_ADDRESS][DOMAIN_NAME] [PERSON_N…" at bounding box center [725, 230] width 439 height 54
copy p "[PERSON_NAME][EMAIL_ADDRESS][DOMAIN_NAME]"
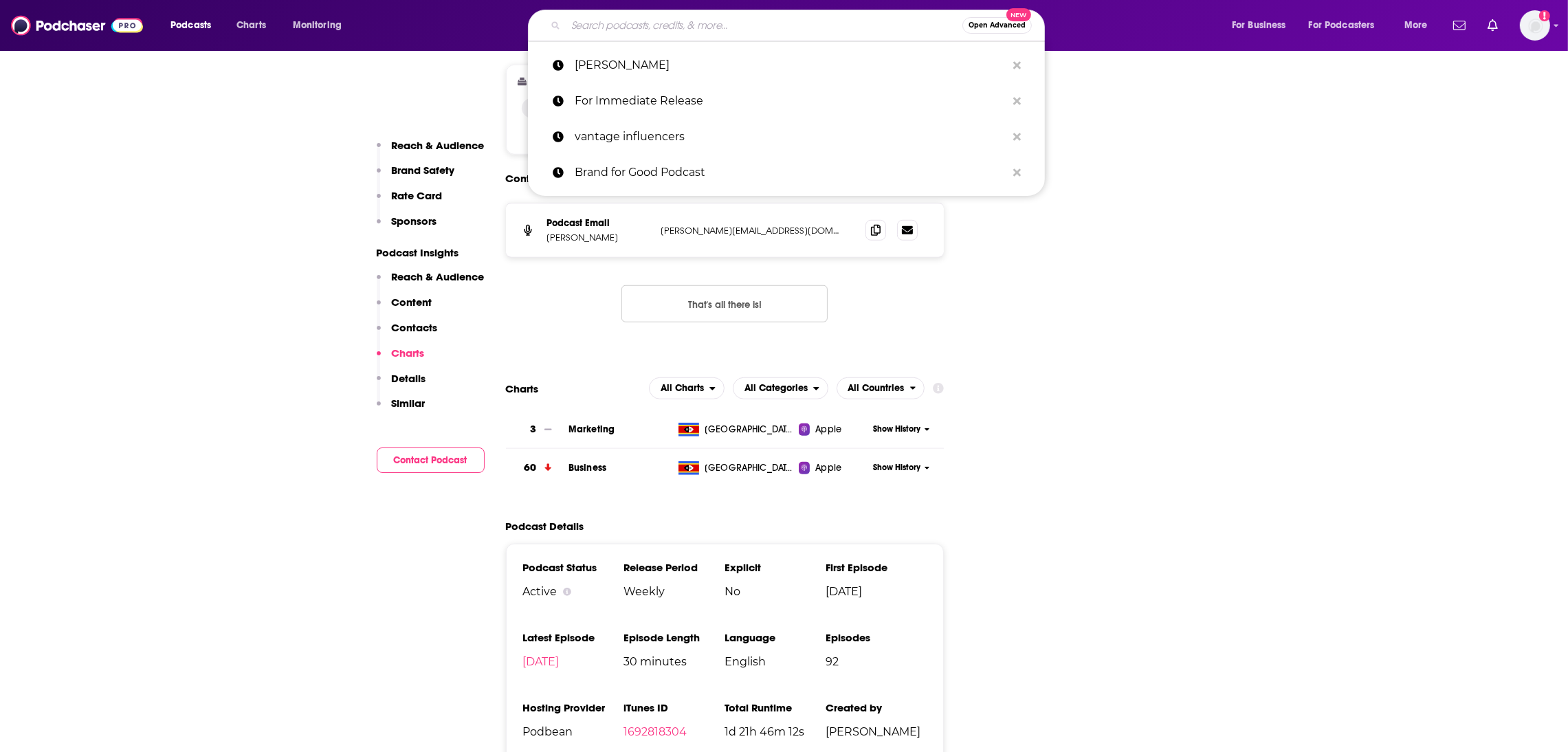
click at [630, 21] on input "Search podcasts, credits, & more..." at bounding box center [764, 25] width 396 height 22
paste input "Marketing Over Coffee"
type input "Marketing Over Coffee"
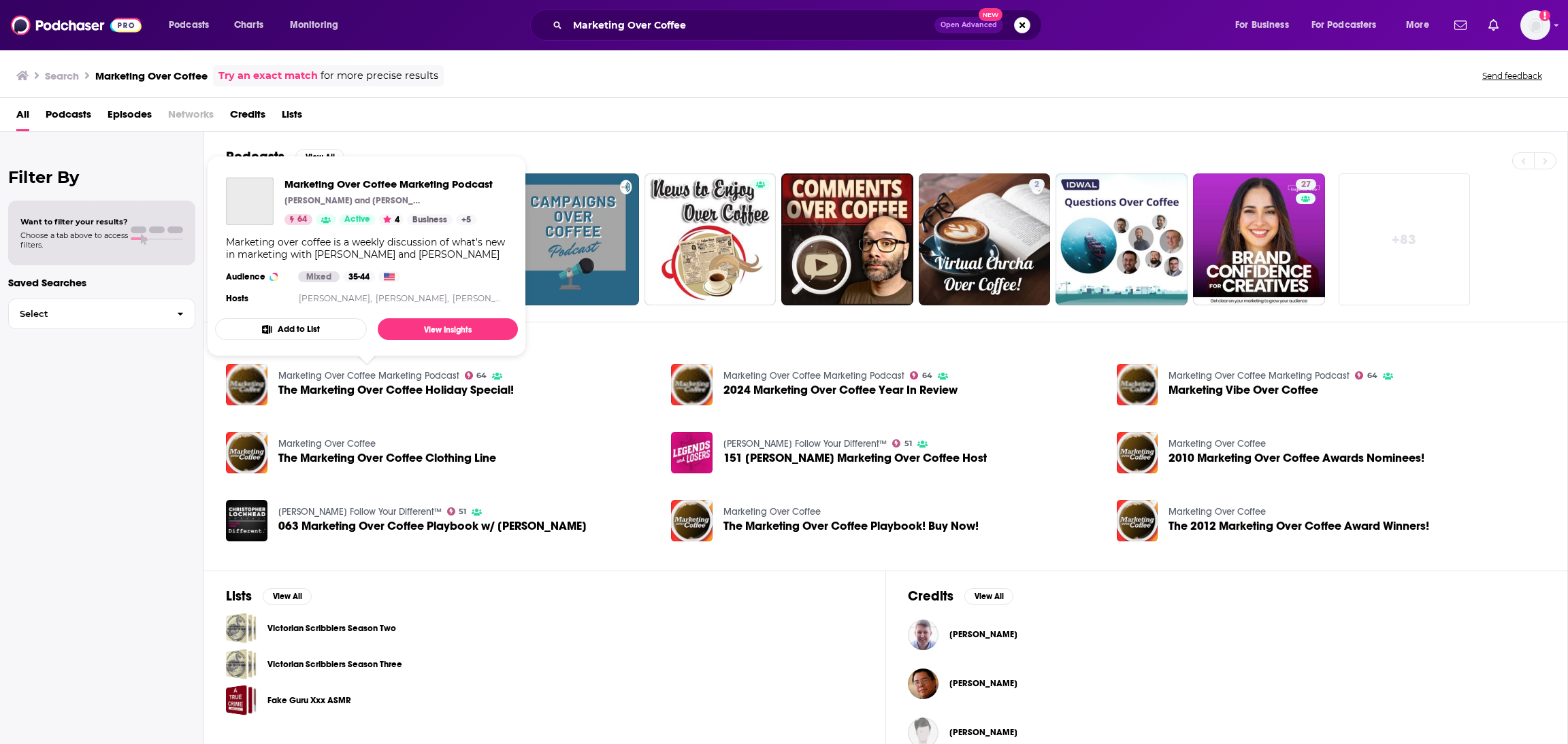
click at [365, 376] on link "Marketing Over Coffee Marketing Podcast" at bounding box center [368, 376] width 181 height 12
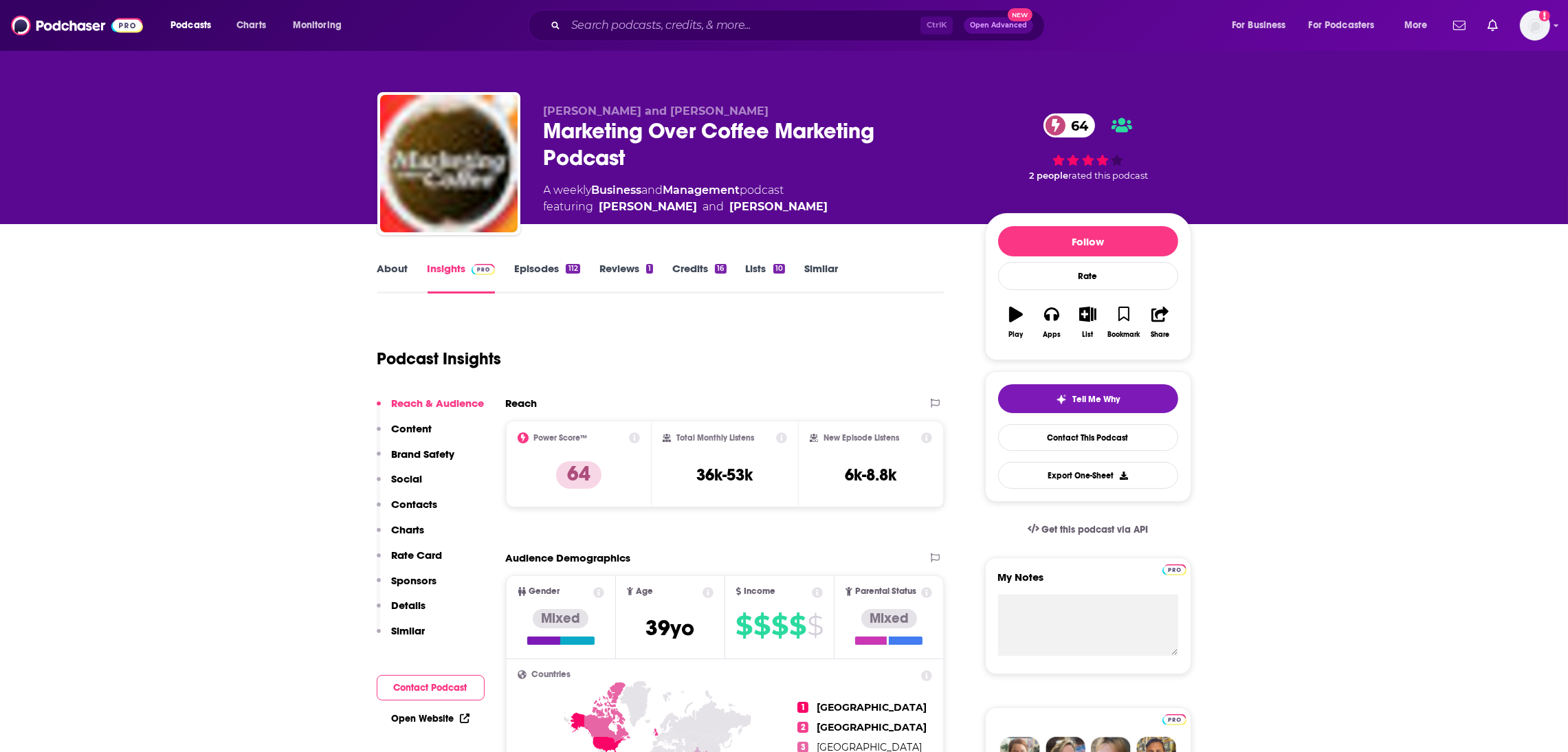
click at [405, 274] on link "About" at bounding box center [393, 277] width 31 height 31
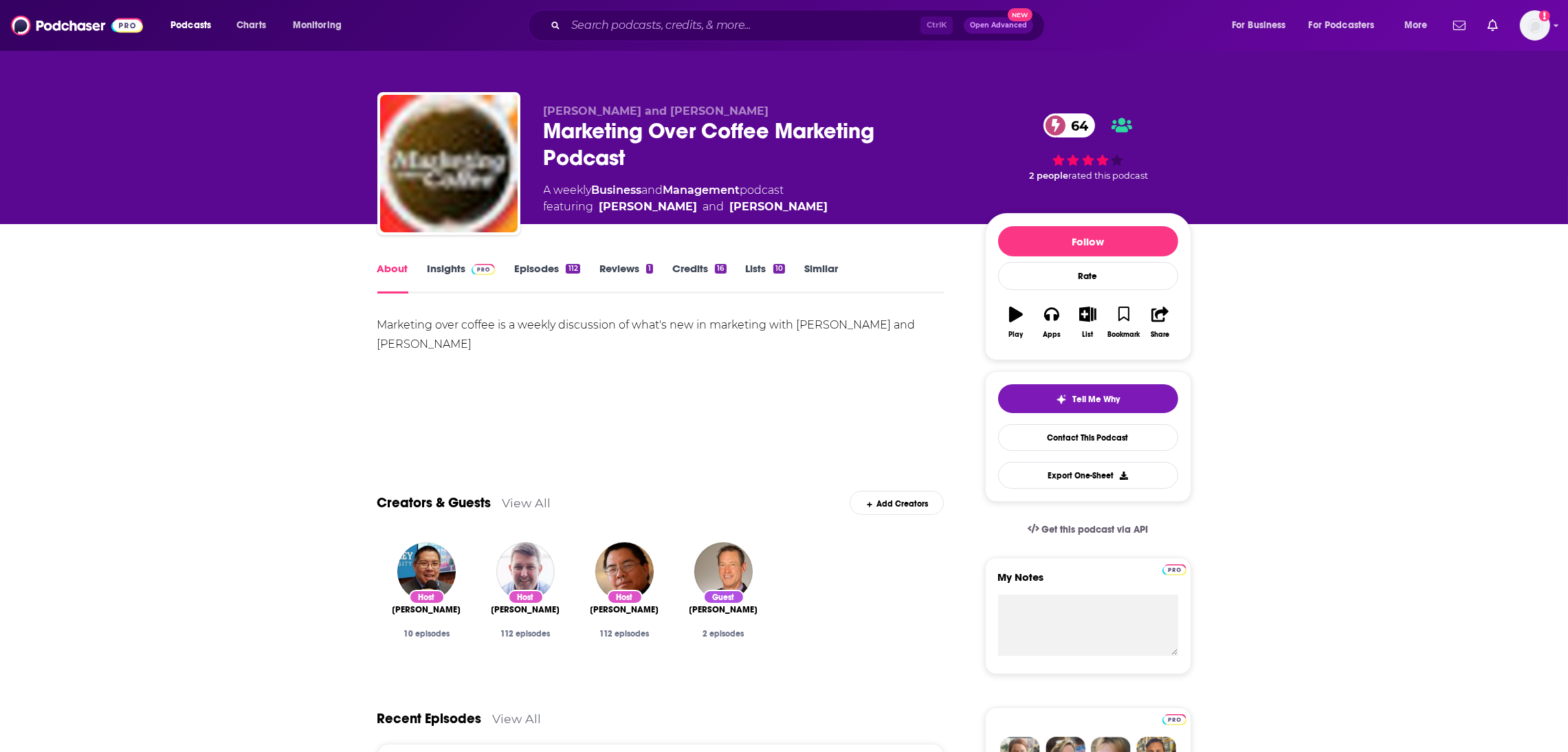
click at [449, 271] on link "Insights" at bounding box center [461, 277] width 68 height 31
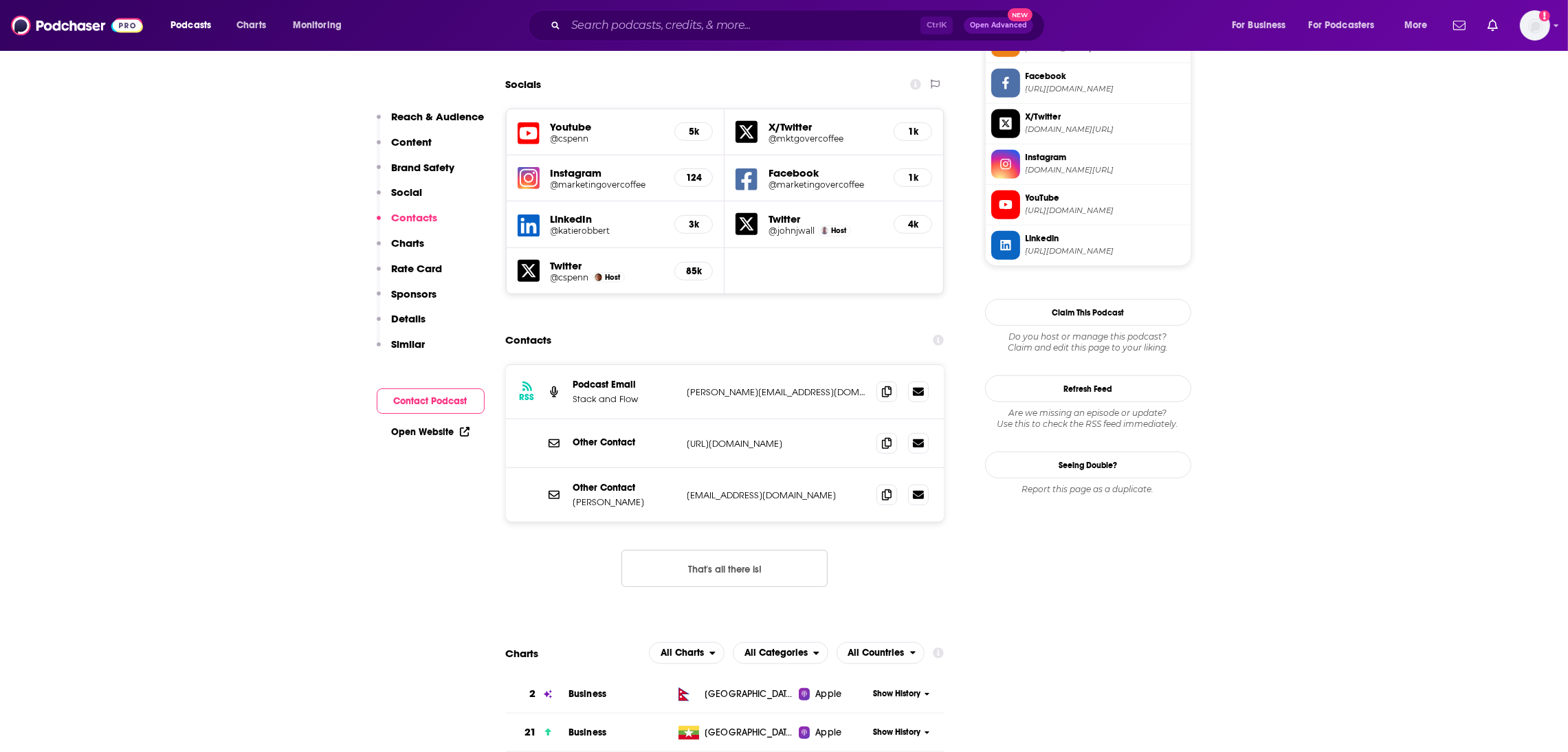
scroll to position [1402, 0]
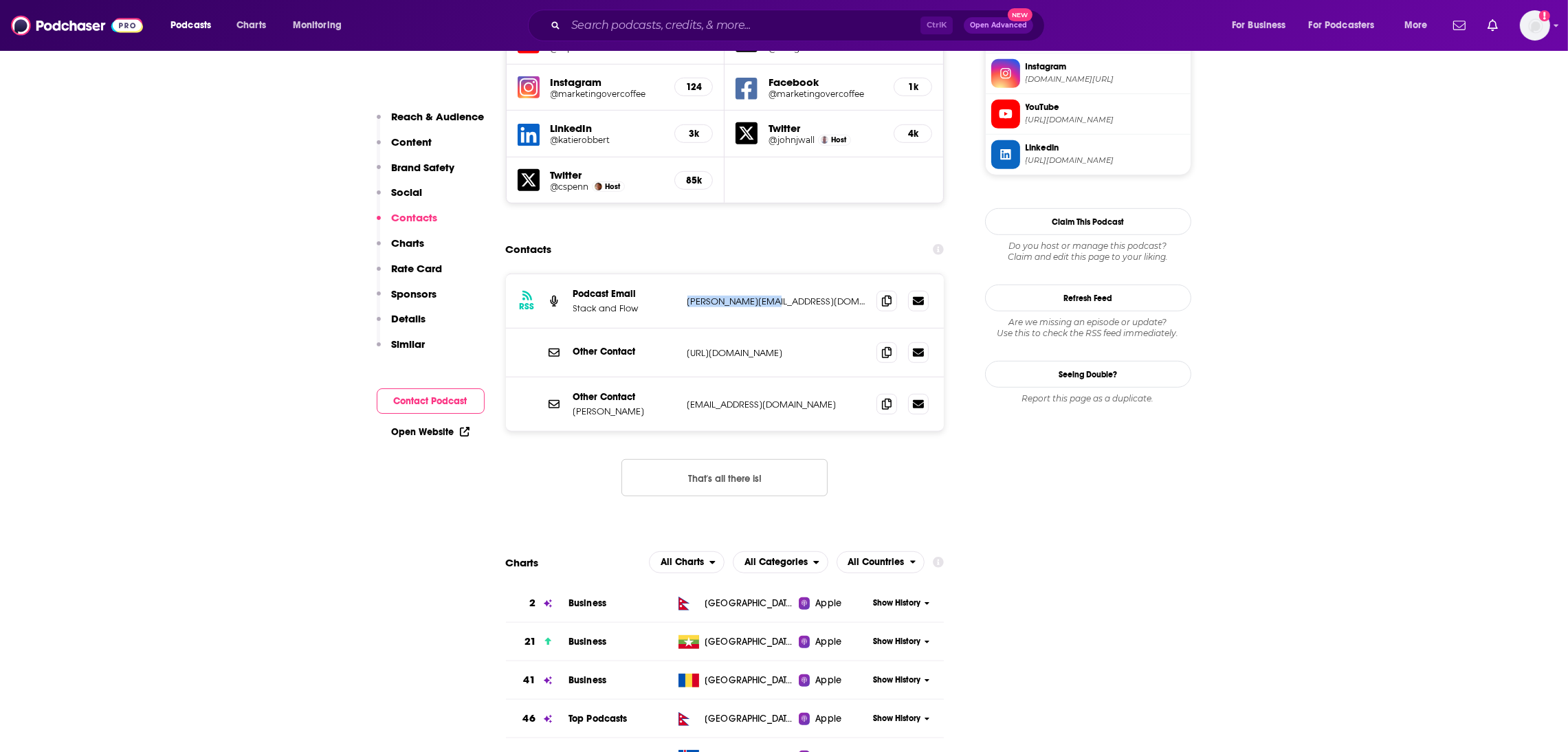
drag, startPoint x: 821, startPoint y: 257, endPoint x: 687, endPoint y: 250, distance: 134.2
click at [687, 274] on div "RSS Podcast Email Stack and Flow [PERSON_NAME][EMAIL_ADDRESS][DOMAIN_NAME] [PER…" at bounding box center [725, 301] width 439 height 54
copy p "[PERSON_NAME][EMAIL_ADDRESS][DOMAIN_NAME]"
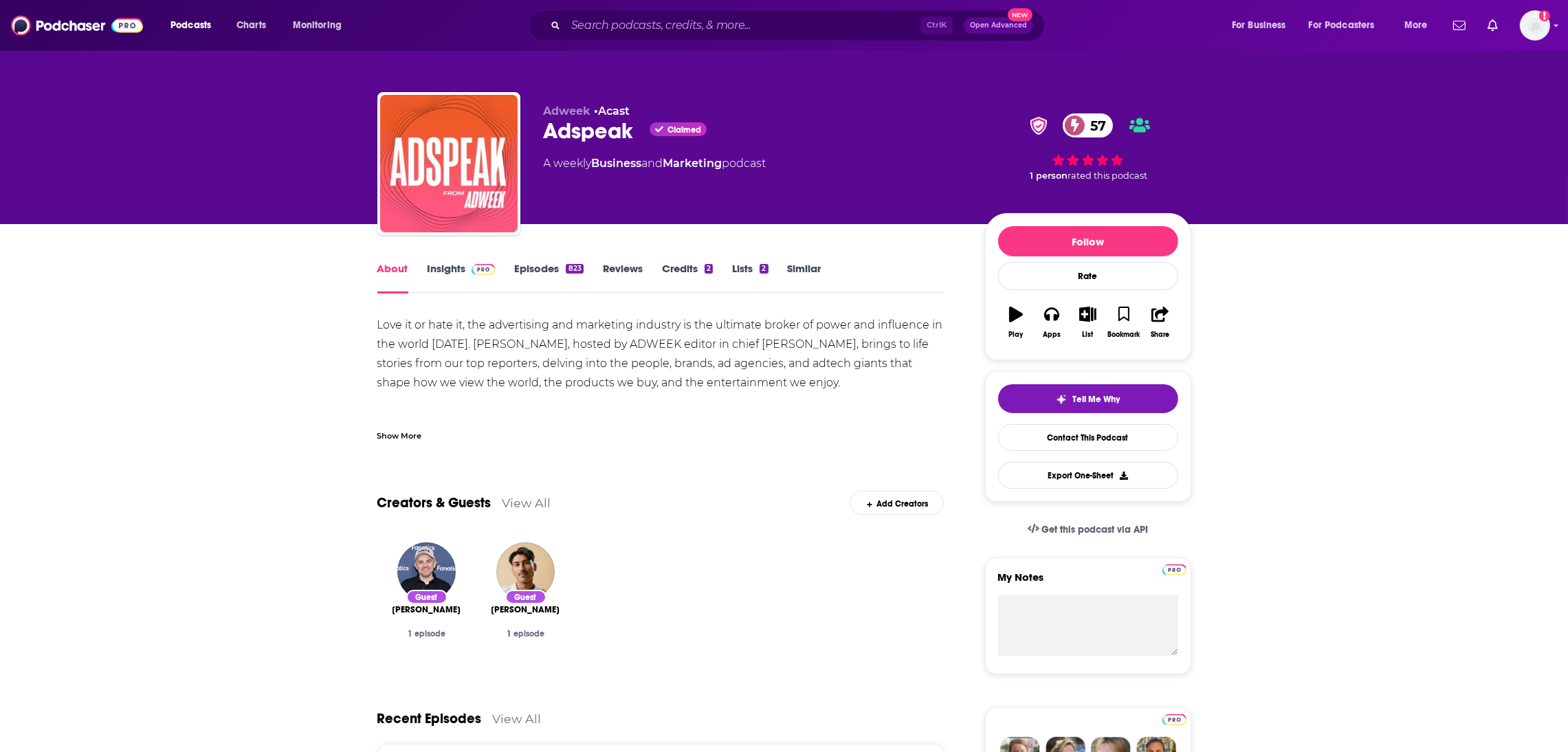
click at [446, 270] on link "Insights" at bounding box center [461, 277] width 68 height 31
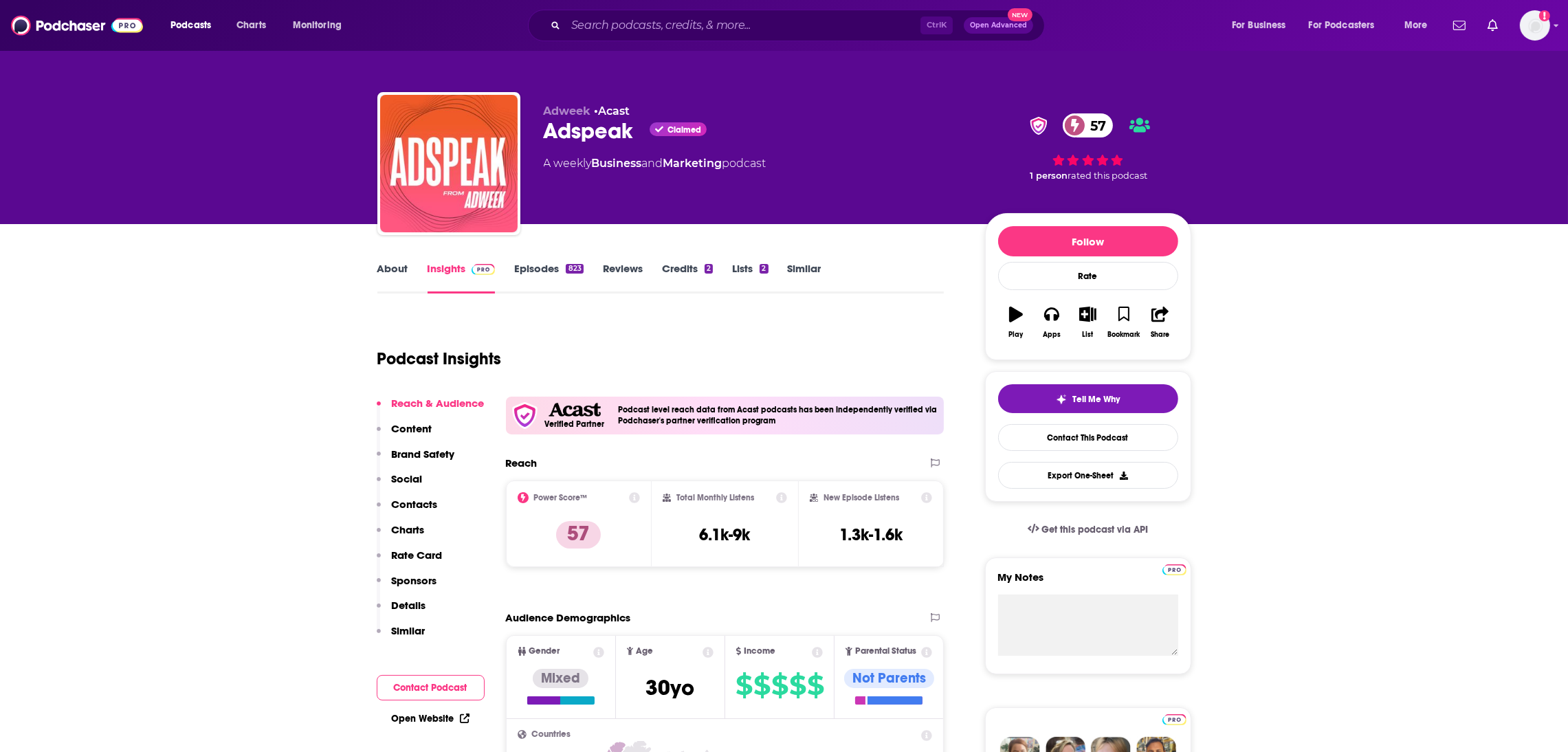
click at [393, 262] on link "About" at bounding box center [393, 277] width 31 height 31
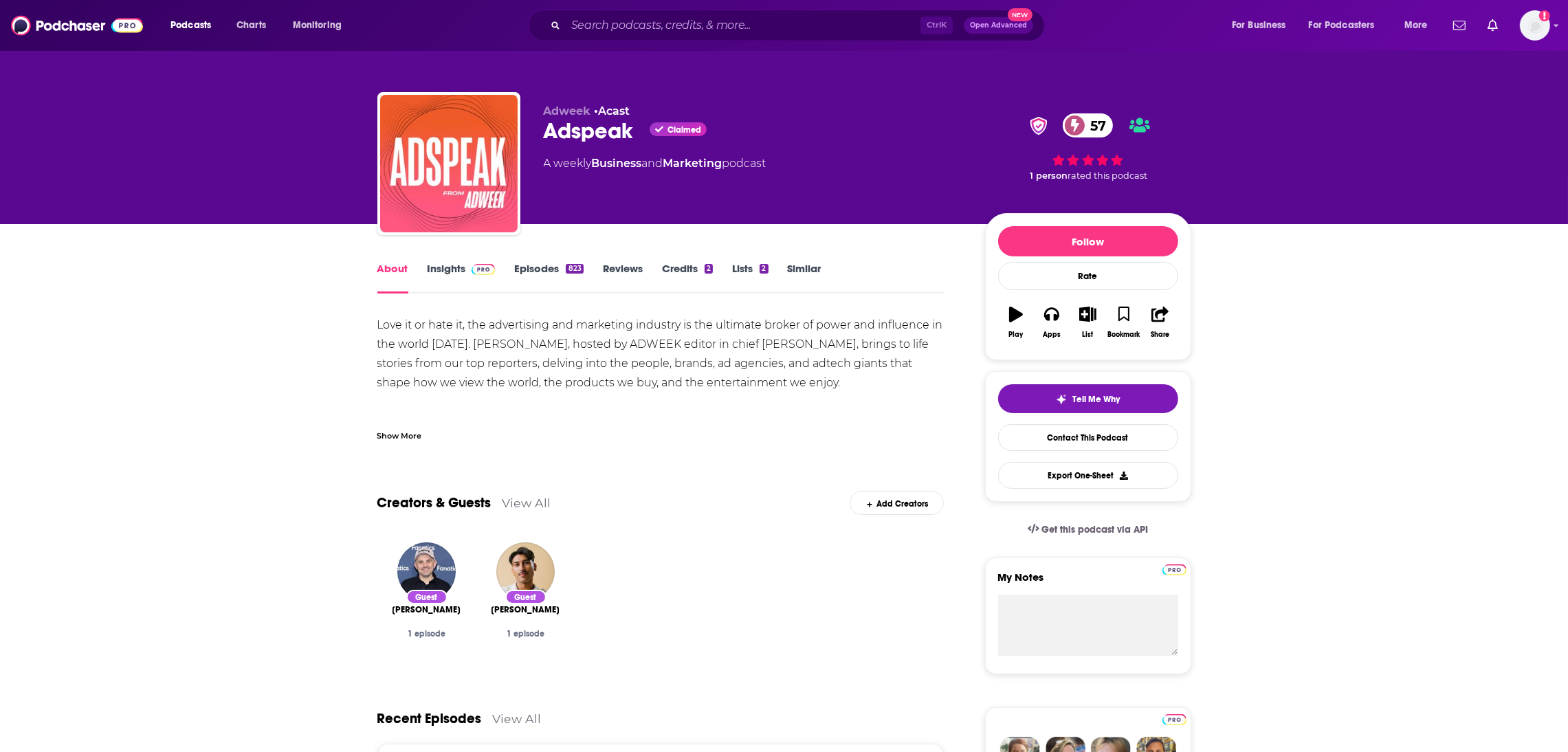
click at [431, 274] on link "Insights" at bounding box center [461, 277] width 68 height 31
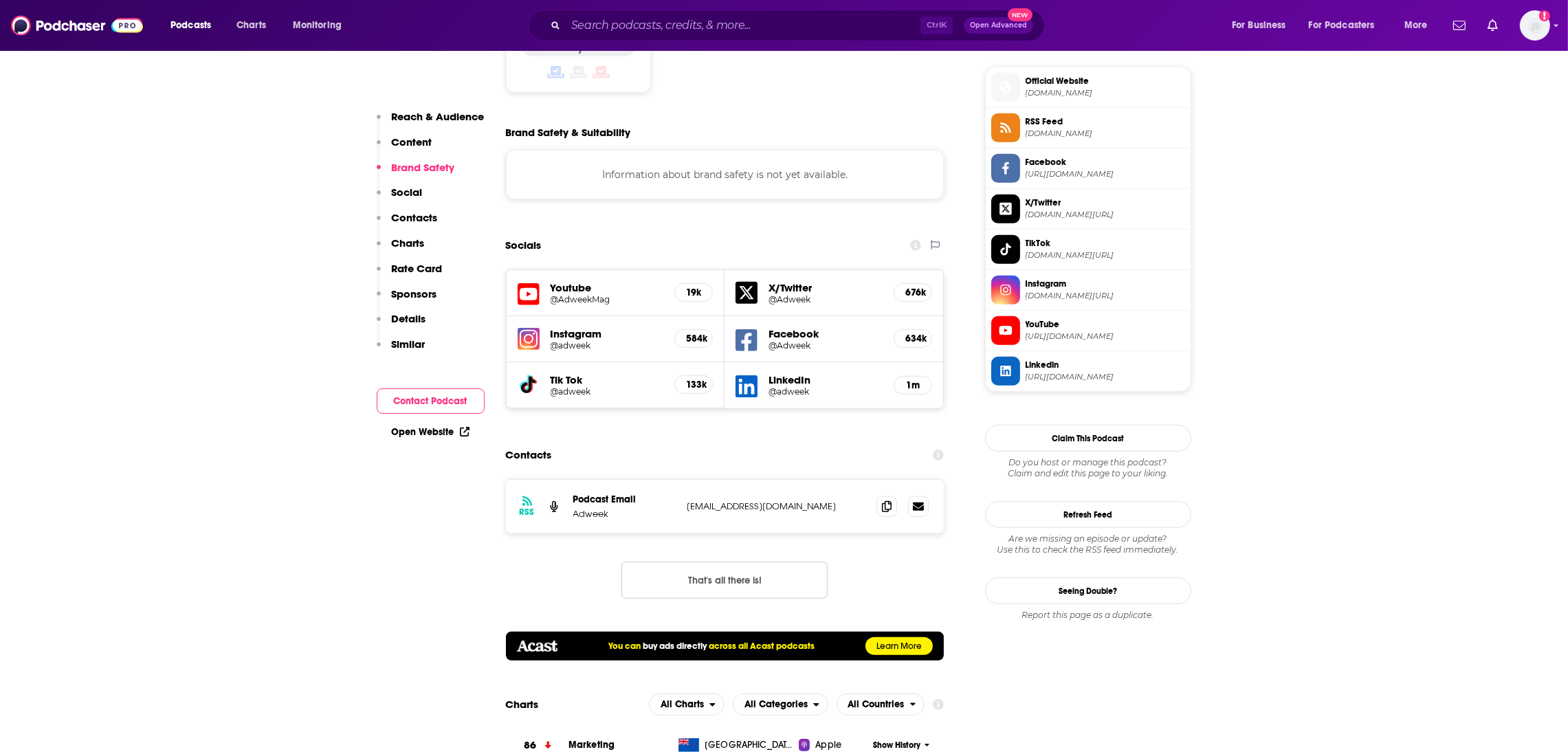
scroll to position [1318, 0]
